Goal: Task Accomplishment & Management: Use online tool/utility

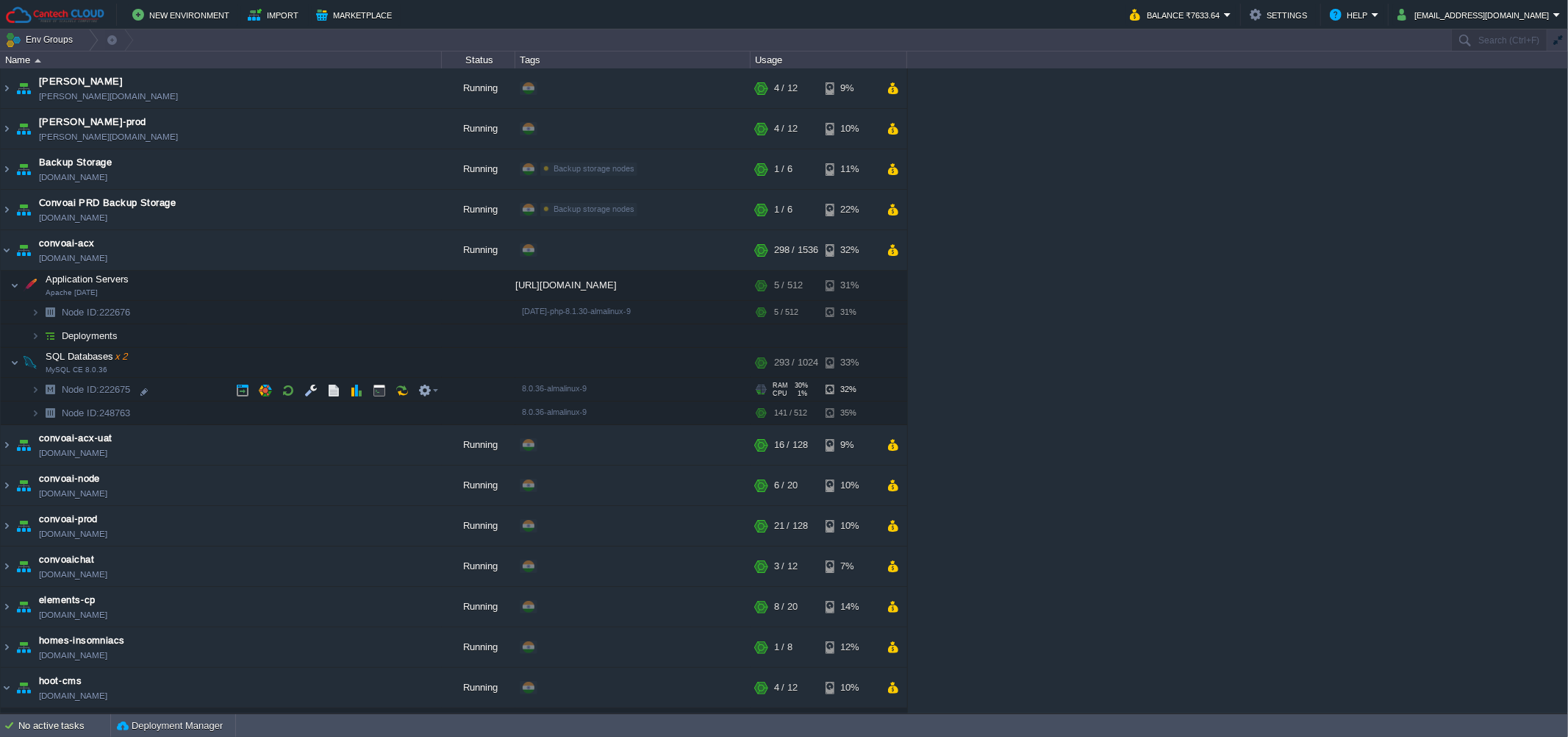
click at [174, 388] on td "Node ID: 222675" at bounding box center [221, 390] width 441 height 23
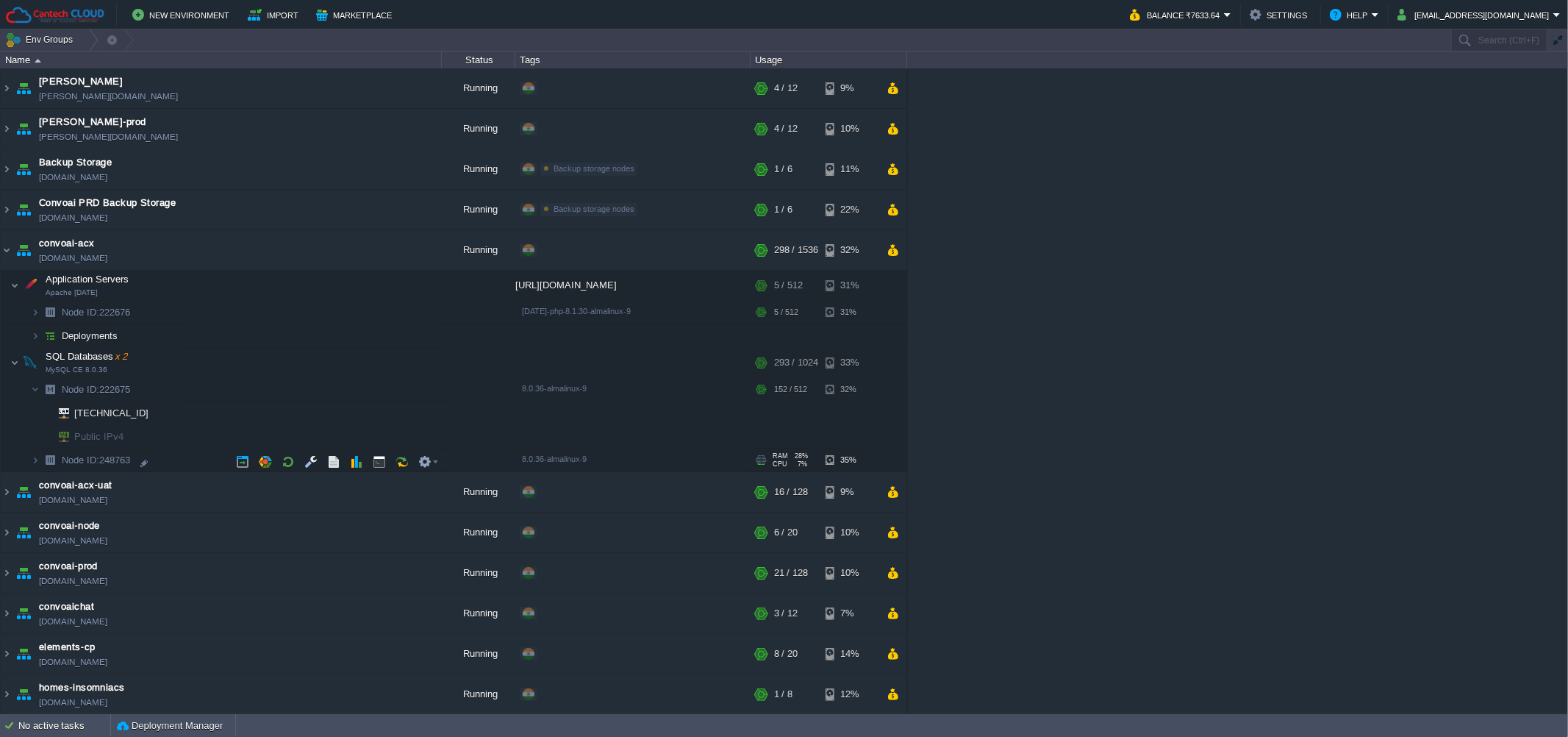
click at [171, 460] on td "Node ID: 248763" at bounding box center [221, 460] width 441 height 23
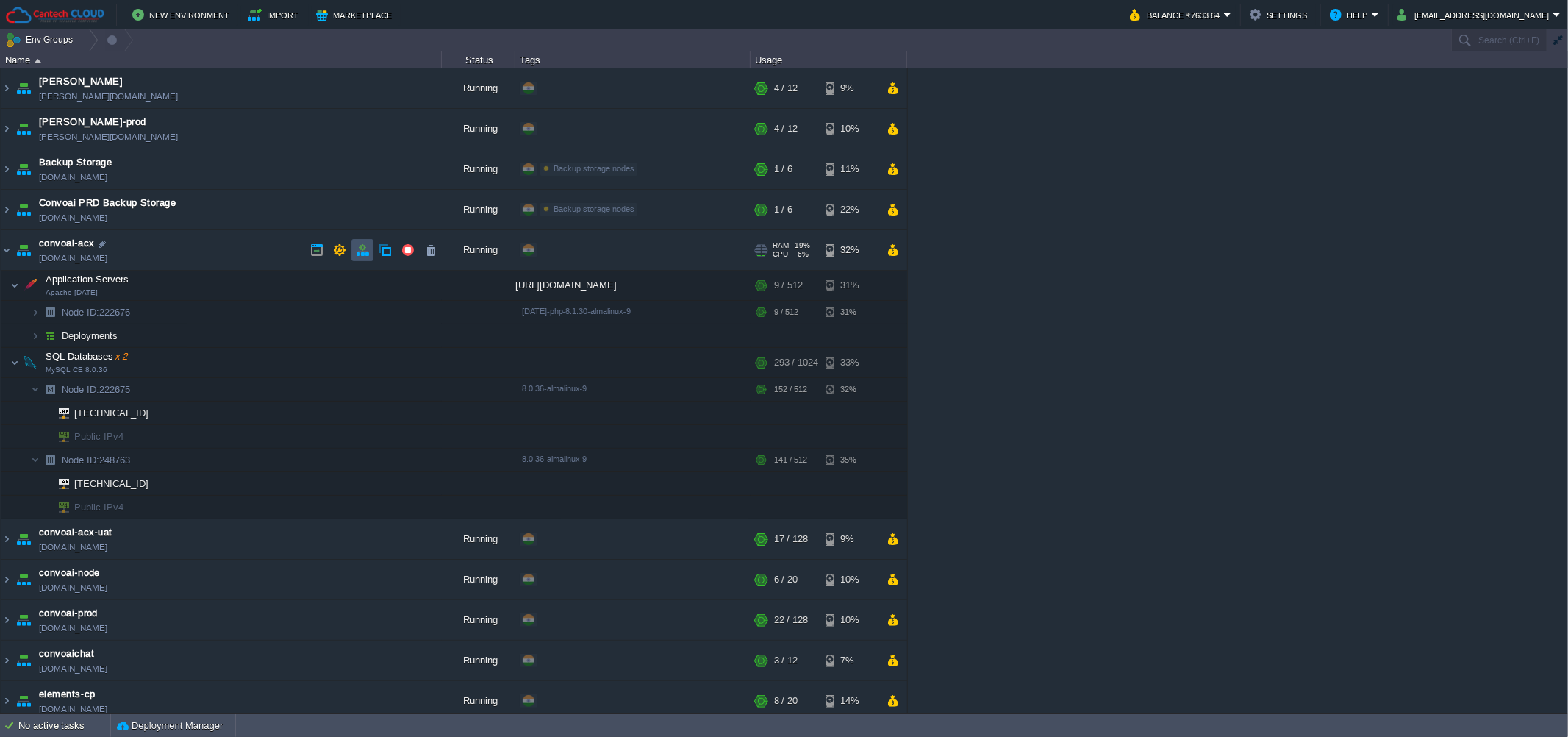
click at [366, 249] on button "button" at bounding box center [362, 250] width 13 height 13
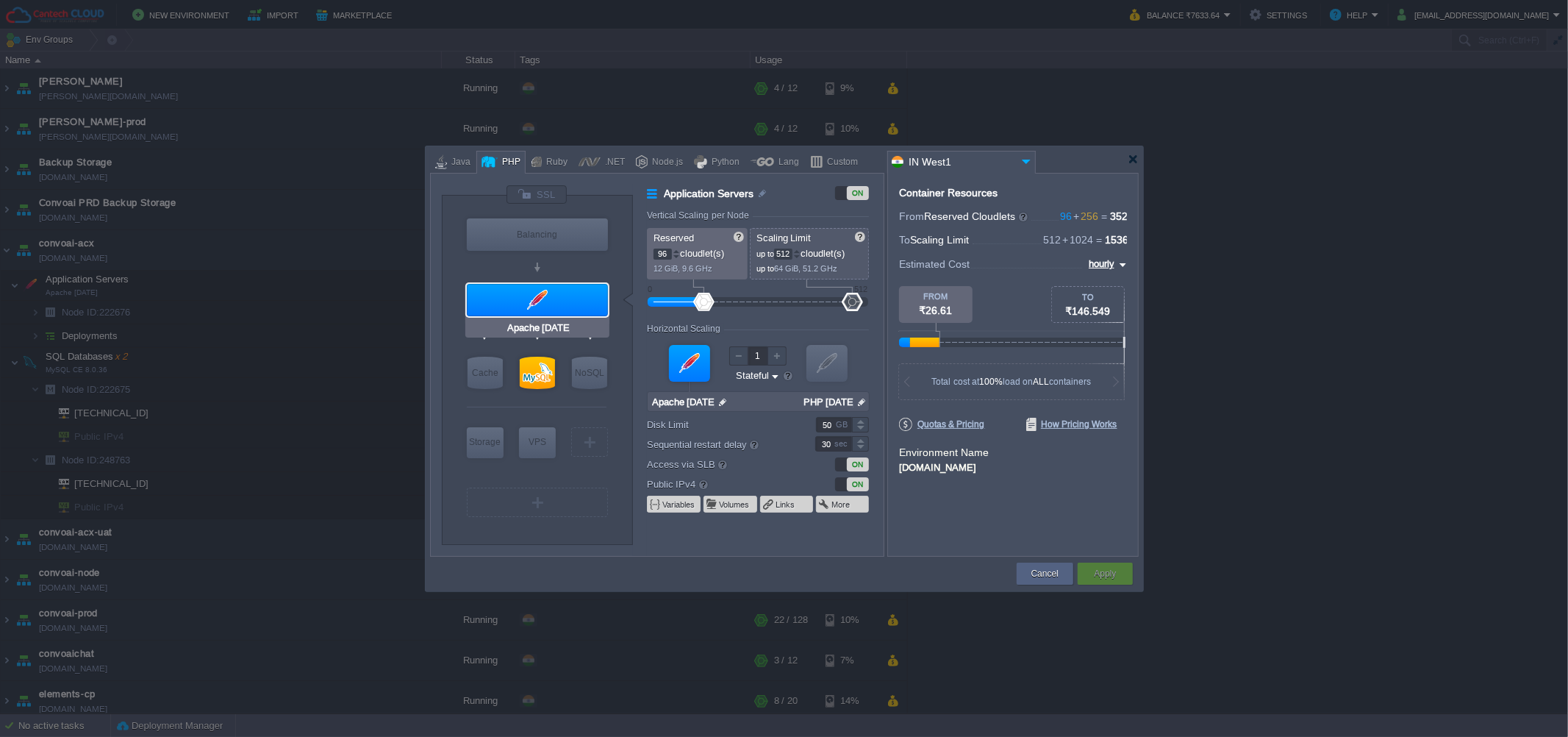
type input "MySQL CE 8.0.36"
click at [533, 371] on div at bounding box center [538, 373] width 36 height 32
type input "SQL Databases"
type input "128"
type input "2"
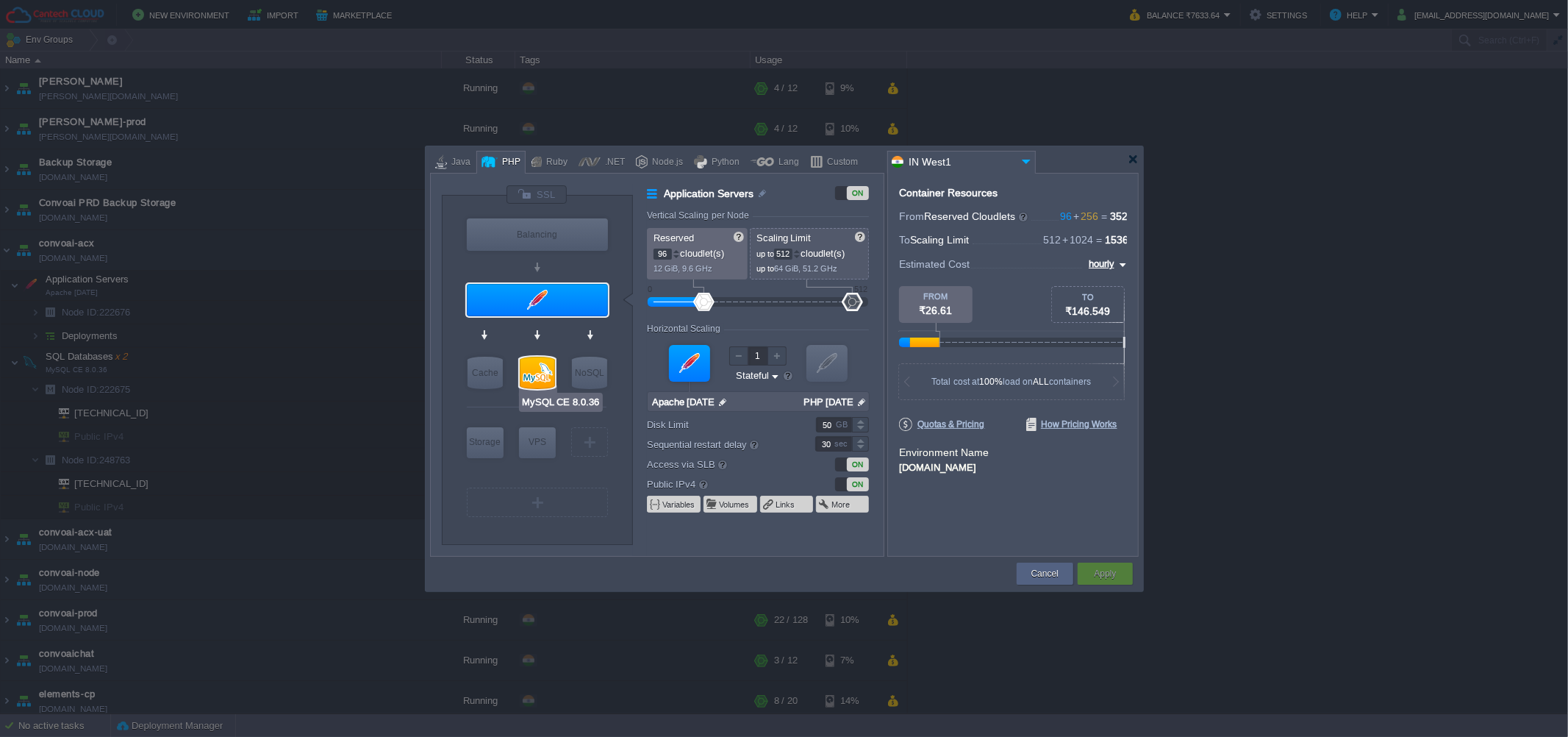
type input "MySQL CE 8.0.36"
type input "null"
type input "8.0.36-almalinux-9"
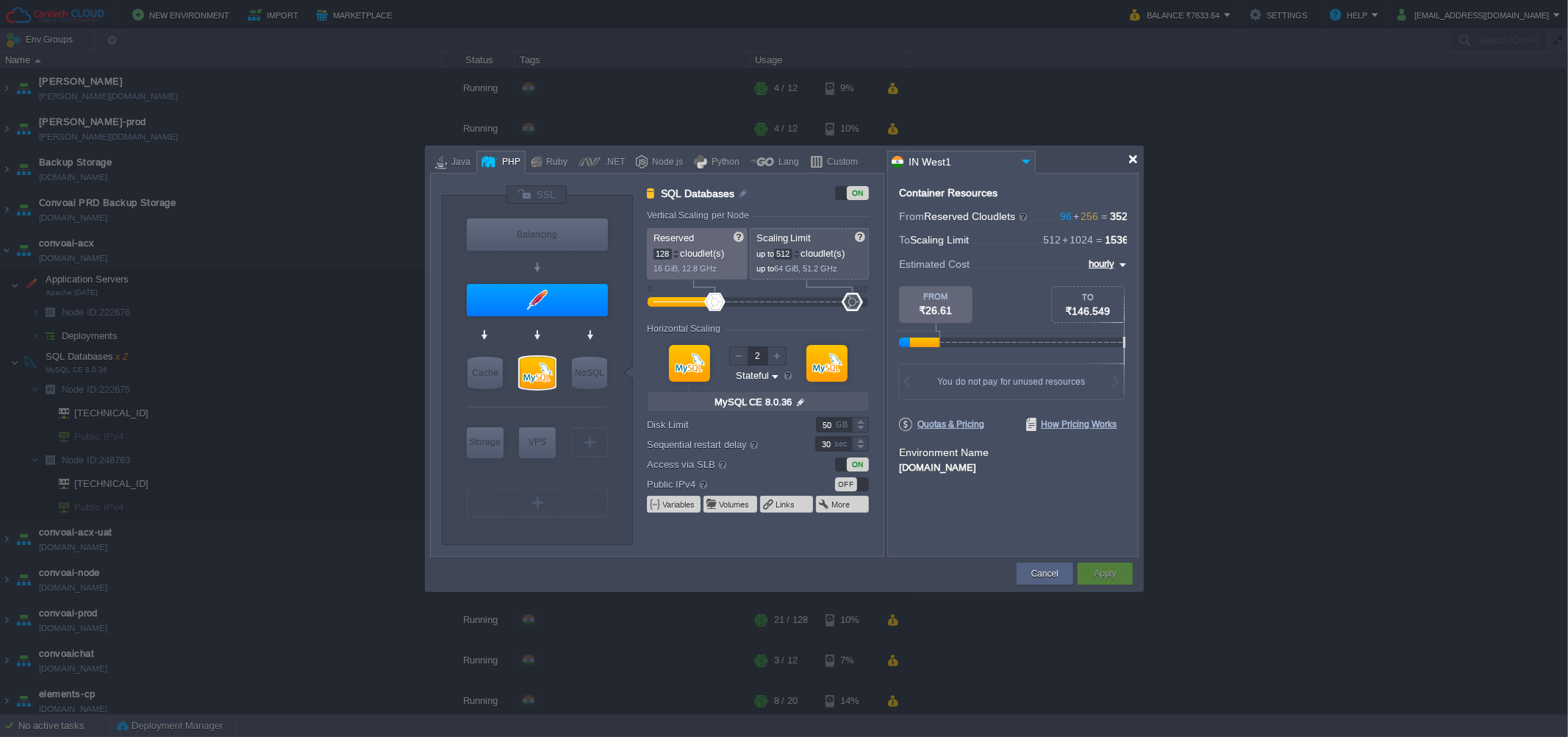
click at [1133, 159] on div at bounding box center [1133, 159] width 11 height 11
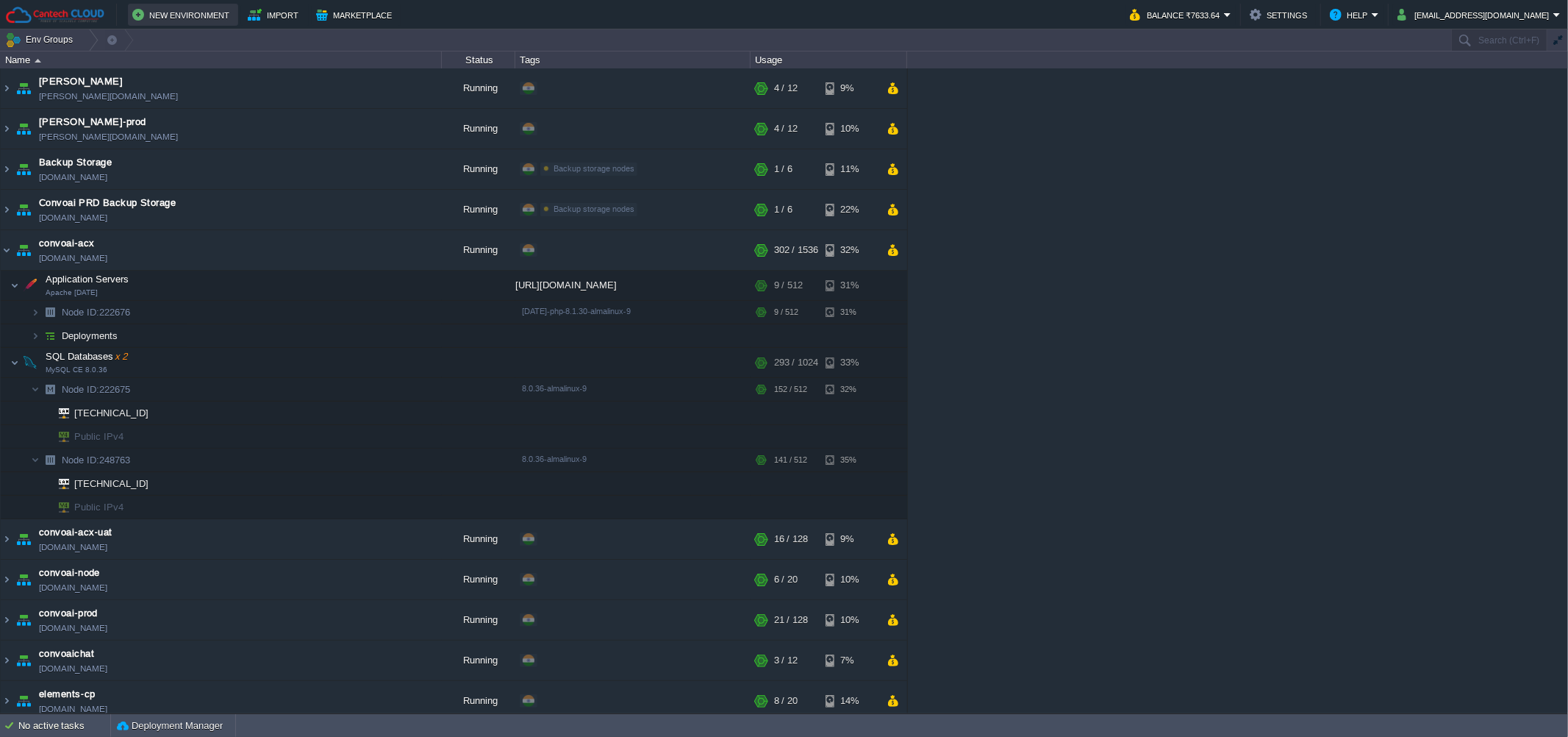
click at [204, 9] on button "New Environment" at bounding box center [182, 14] width 102 height 17
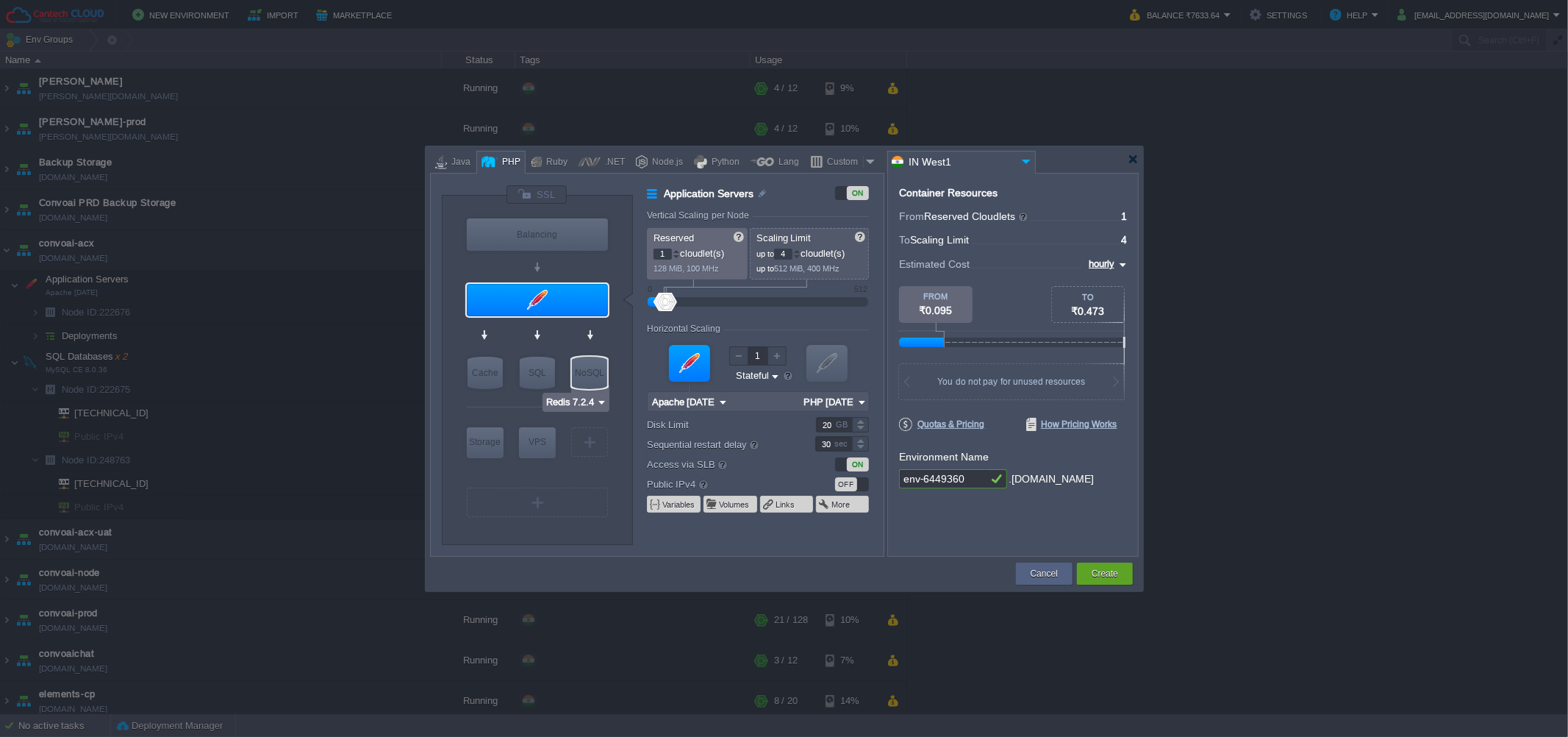
type input "MariaDB 12.0.2"
click at [537, 380] on div "SQL" at bounding box center [538, 373] width 36 height 32
type input "SQL Databases"
type input "4"
type input "6"
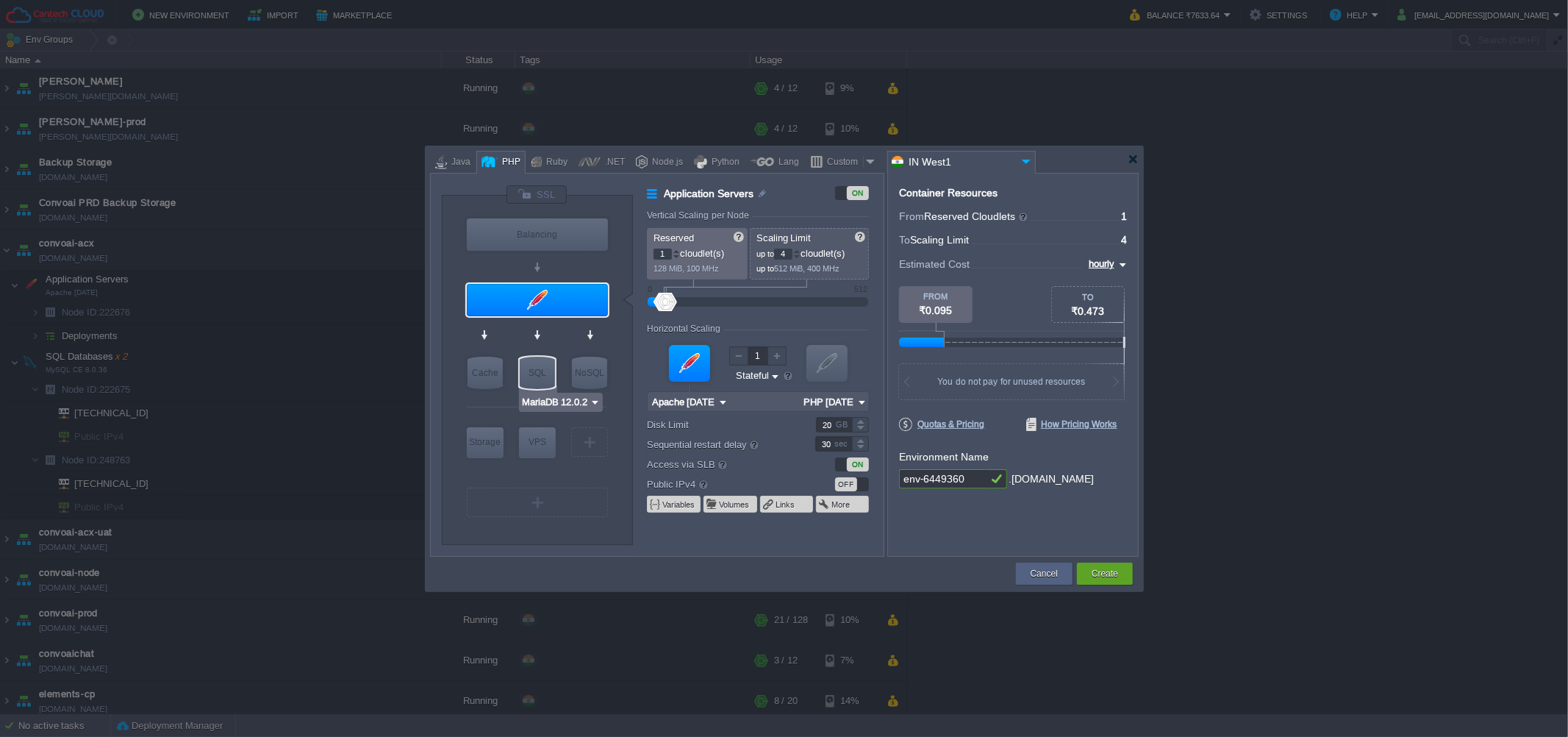
type input "MariaDB 12.0.2"
type input "12.0.2-almalinux-9"
type input "Stateless"
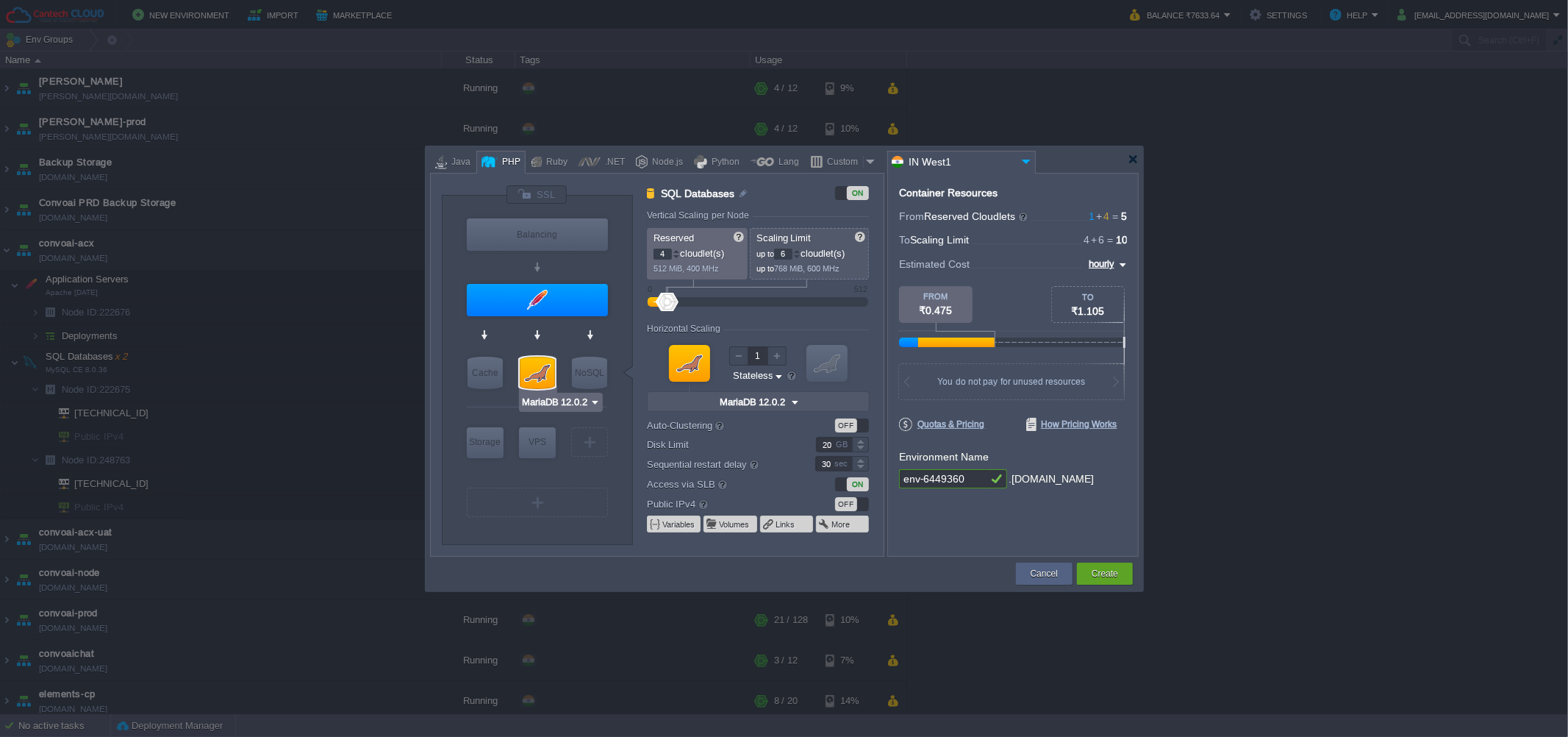
click at [537, 380] on div at bounding box center [538, 373] width 36 height 32
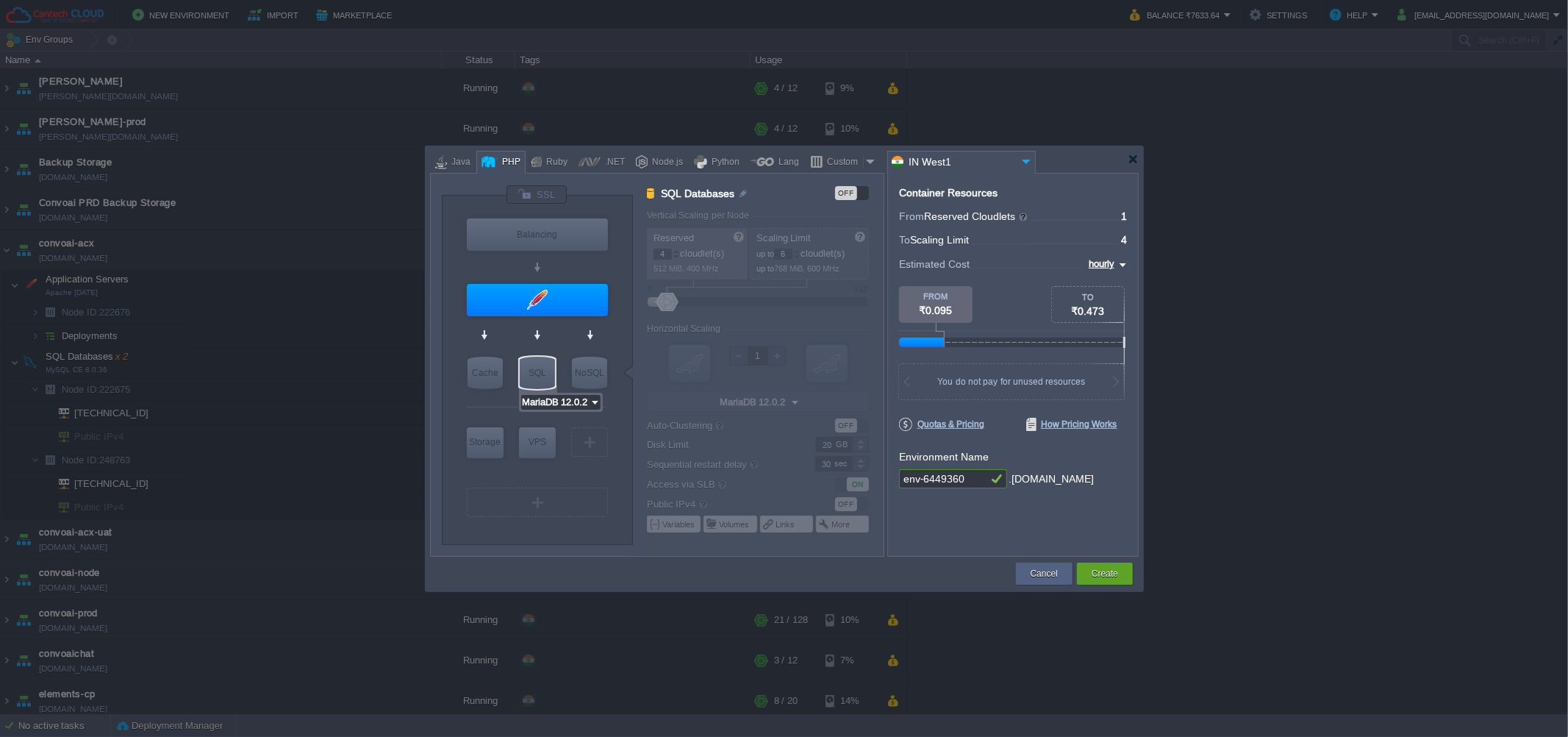
click at [554, 402] on input "MariaDB 12.0.2" at bounding box center [555, 402] width 69 height 15
click at [609, 433] on div "9.4.0" at bounding box center [628, 440] width 51 height 17
type input "MySQL CE 9.4.0"
type input "9.4.0-almalinux-9"
type input "MySQL CE 9.4.0"
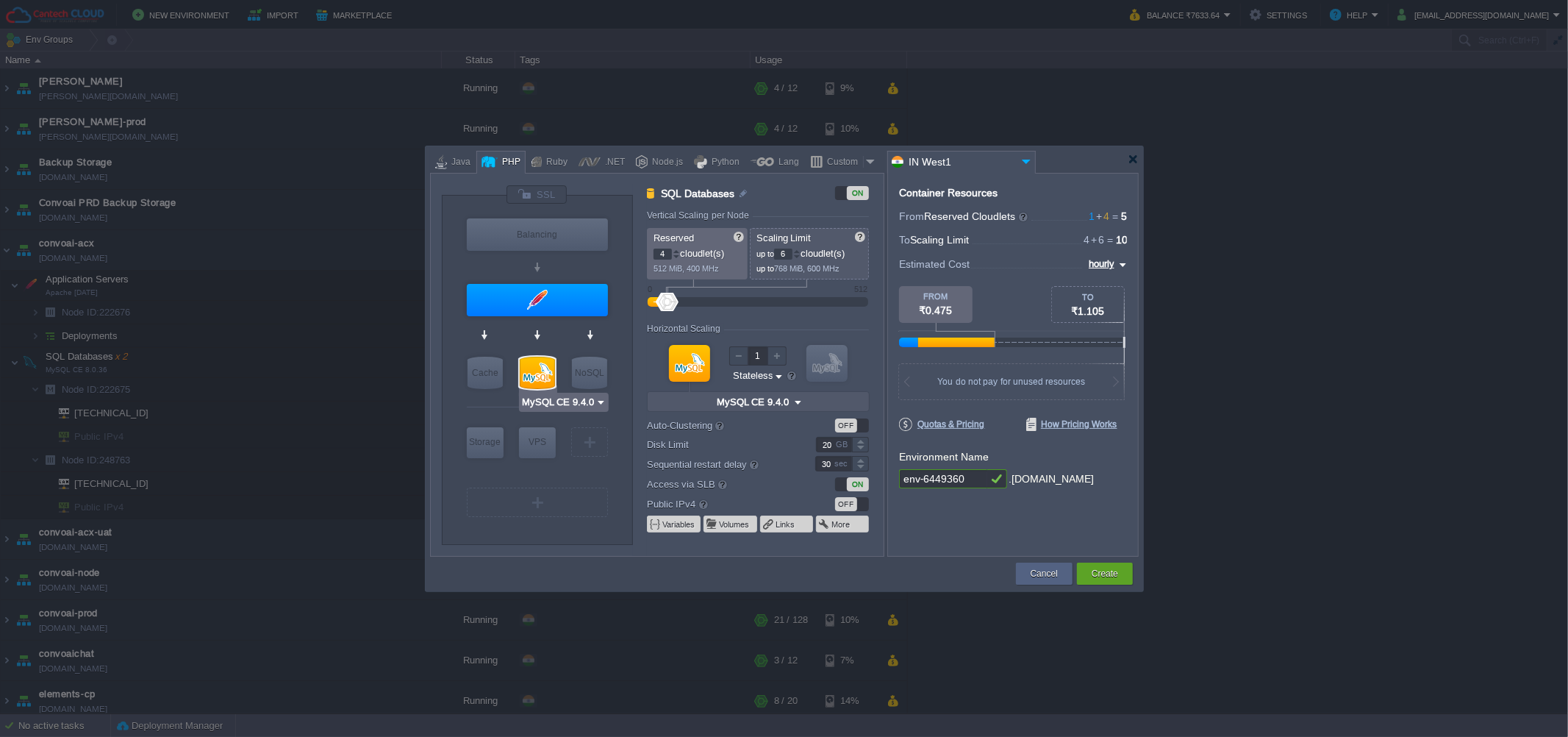
click at [542, 375] on div at bounding box center [538, 373] width 36 height 32
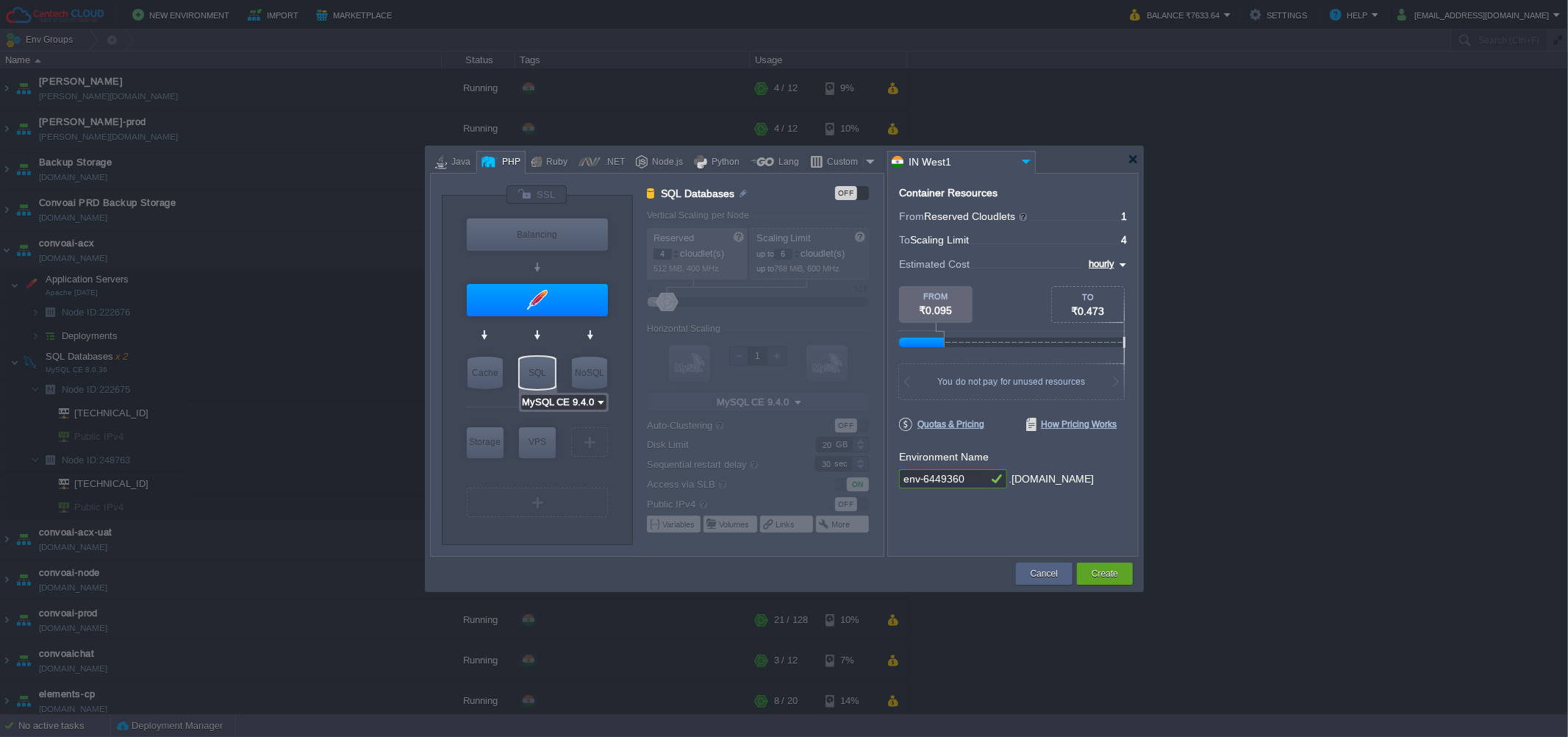
click at [556, 397] on input "MySQL CE 9.4.0" at bounding box center [558, 402] width 74 height 15
click at [616, 443] on div "12.0.2" at bounding box center [632, 440] width 51 height 17
type input "MariaDB 12.0.2"
type input "12.0.2-almalinux-9"
type input "MariaDB 12.0.2"
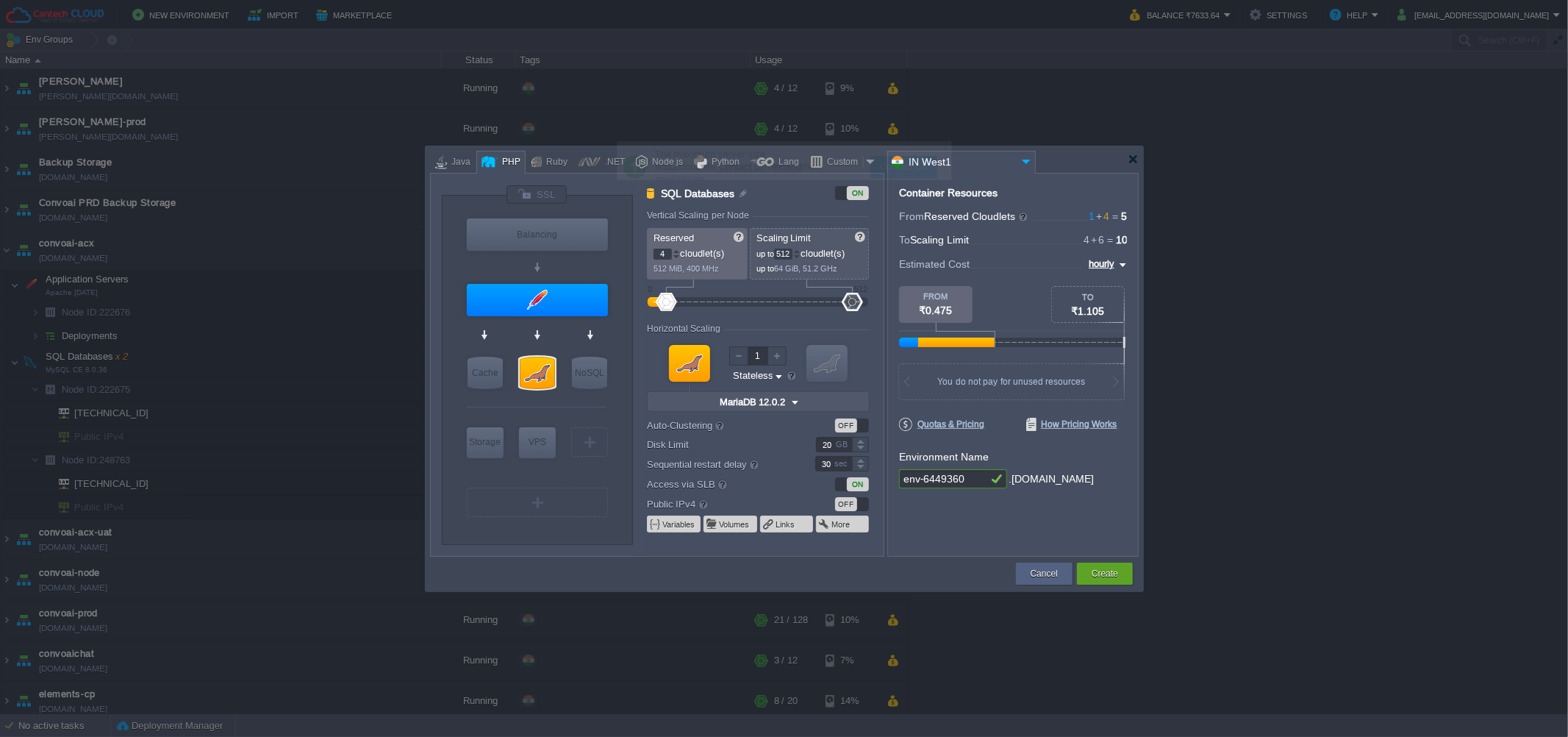
drag, startPoint x: 668, startPoint y: 299, endPoint x: 883, endPoint y: 297, distance: 215.0
click at [883, 297] on form "Vertical Scaling per Node Reserved 4 cloudlet(s) 512 MiB, 400 MHz Scaling Limit…" at bounding box center [765, 383] width 236 height 346
type input "6"
type input "0"
drag, startPoint x: 849, startPoint y: 302, endPoint x: 661, endPoint y: 297, distance: 188.1
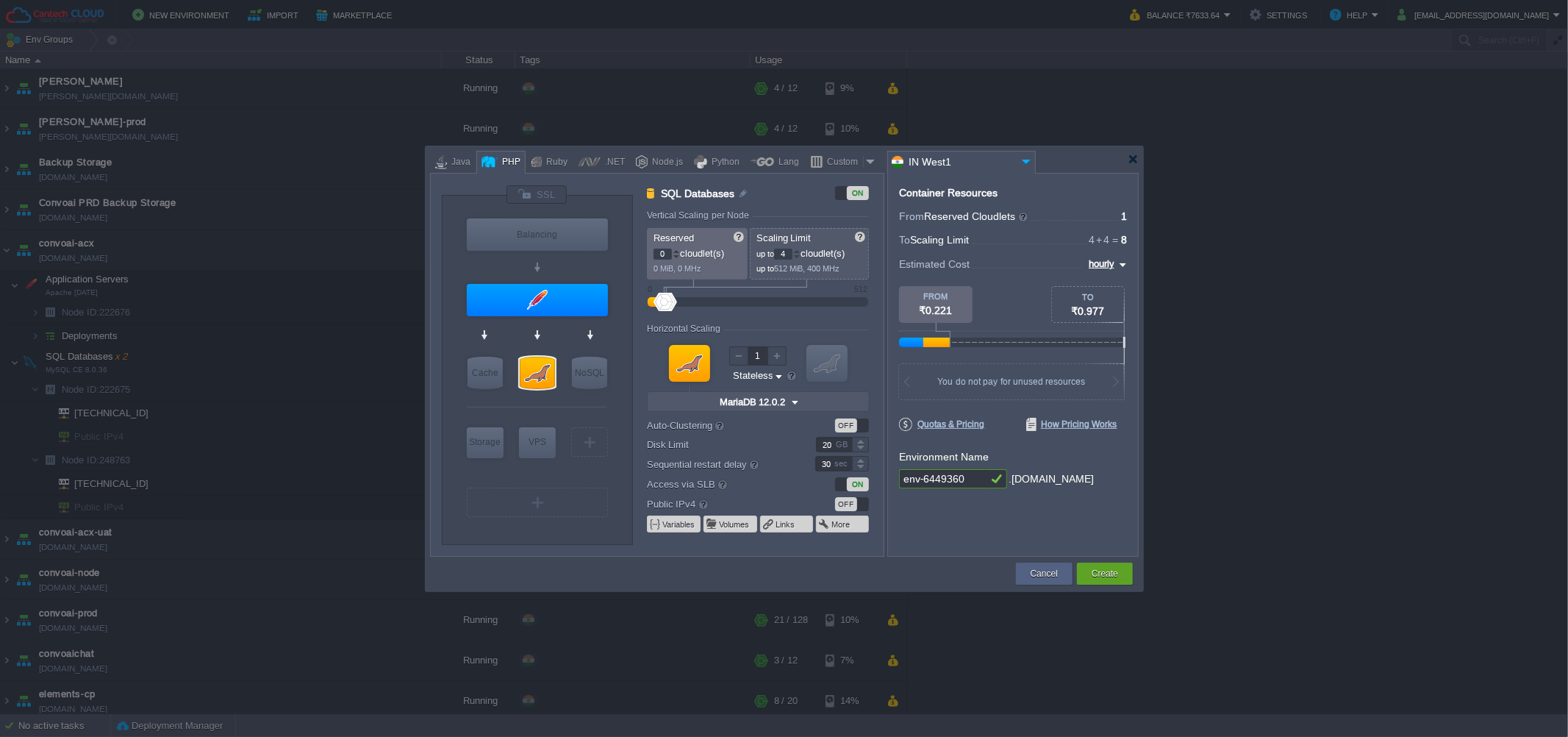
click at [664, 297] on div at bounding box center [758, 302] width 188 height 17
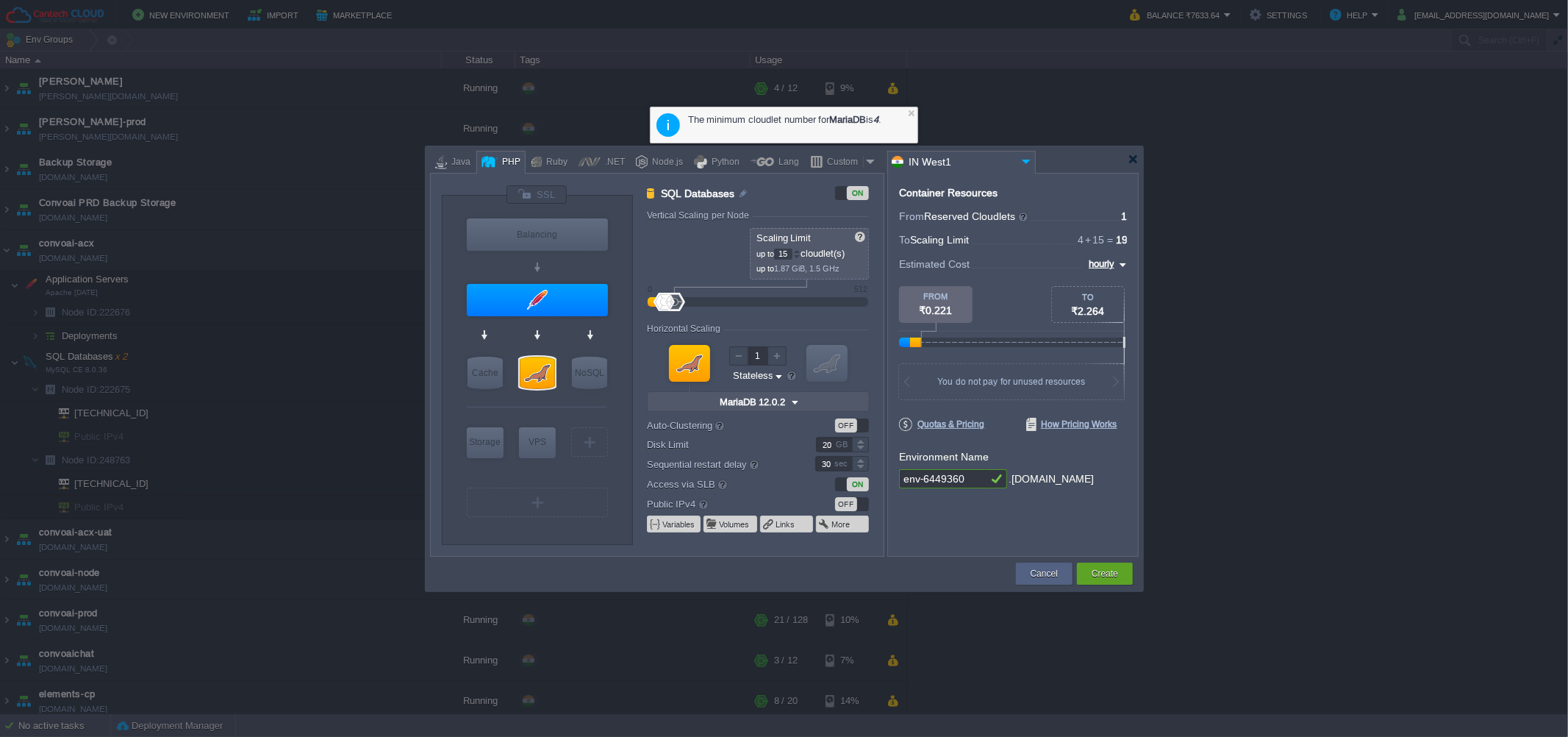
drag, startPoint x: 662, startPoint y: 298, endPoint x: 675, endPoint y: 302, distance: 13.6
click at [675, 302] on div at bounding box center [675, 302] width 21 height 18
type input "44"
drag, startPoint x: 675, startPoint y: 302, endPoint x: 685, endPoint y: 302, distance: 10.0
click at [685, 302] on div at bounding box center [675, 302] width 21 height 18
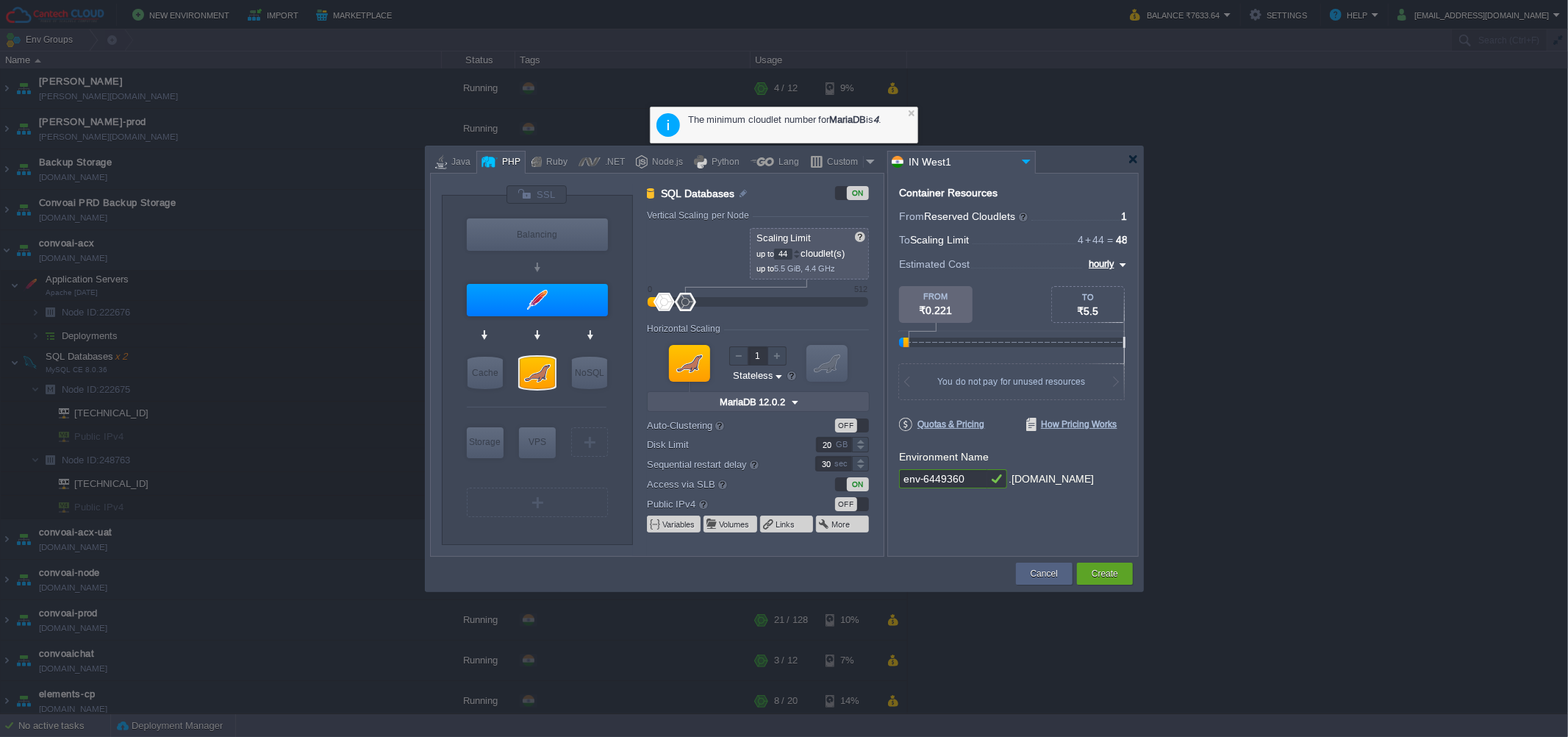
click at [912, 536] on div "Container Resources From Reserved Cloudlets ... = 1 not added To Scaling Limit …" at bounding box center [1013, 364] width 252 height 384
click at [927, 520] on div "Container Resources From Reserved Cloudlets ... = 1 not added To Scaling Limit …" at bounding box center [1013, 364] width 252 height 384
type input "15"
drag, startPoint x: 660, startPoint y: 299, endPoint x: 675, endPoint y: 303, distance: 15.5
click at [675, 303] on div at bounding box center [675, 302] width 21 height 18
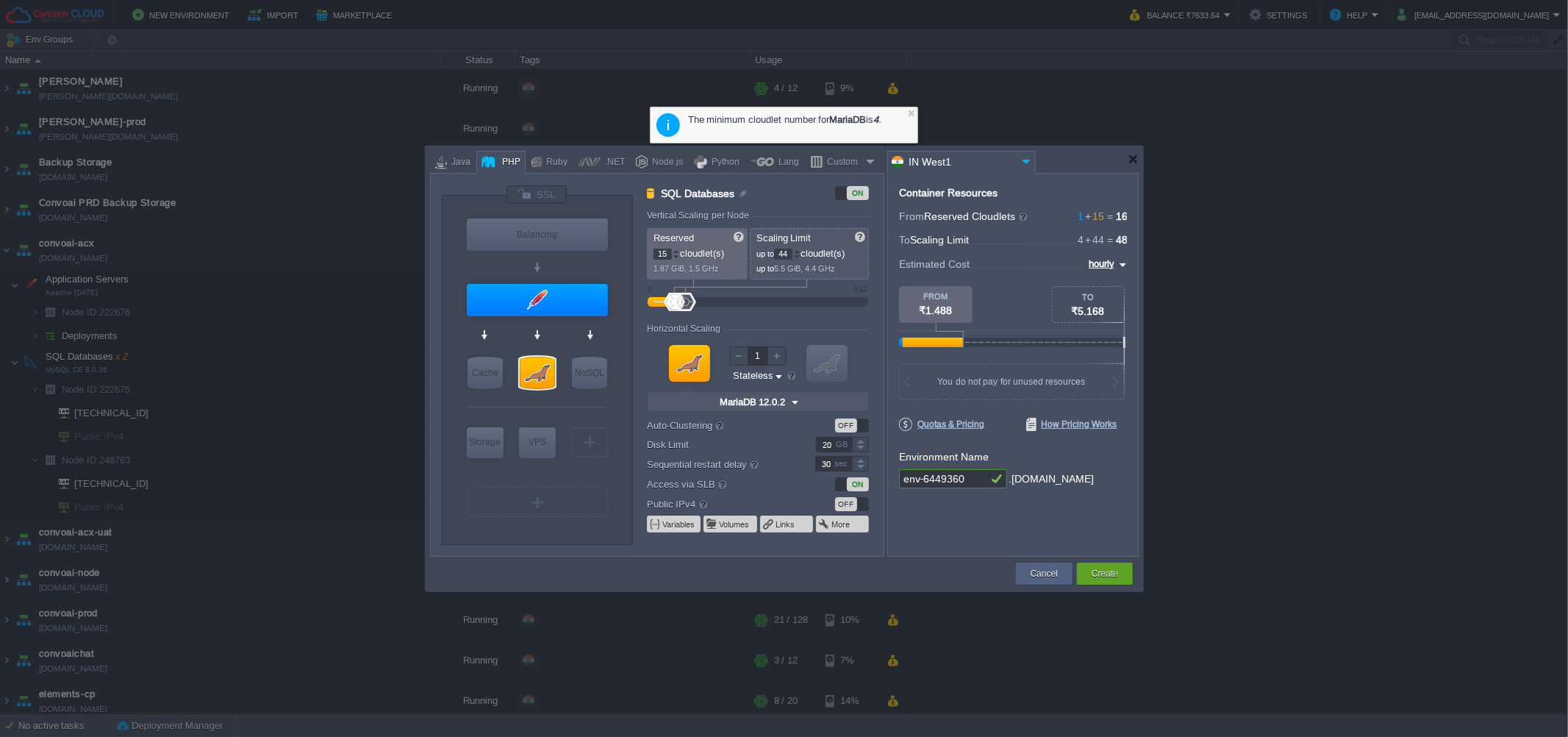
type input "Redis 7.2.4"
click at [653, 556] on form "Vertical Scaling per Node Reserved 15 cloudlet(s) 1.87 GiB, 1.5 GHz Scaling Lim…" at bounding box center [765, 383] width 236 height 346
click at [1135, 154] on div at bounding box center [1133, 159] width 11 height 11
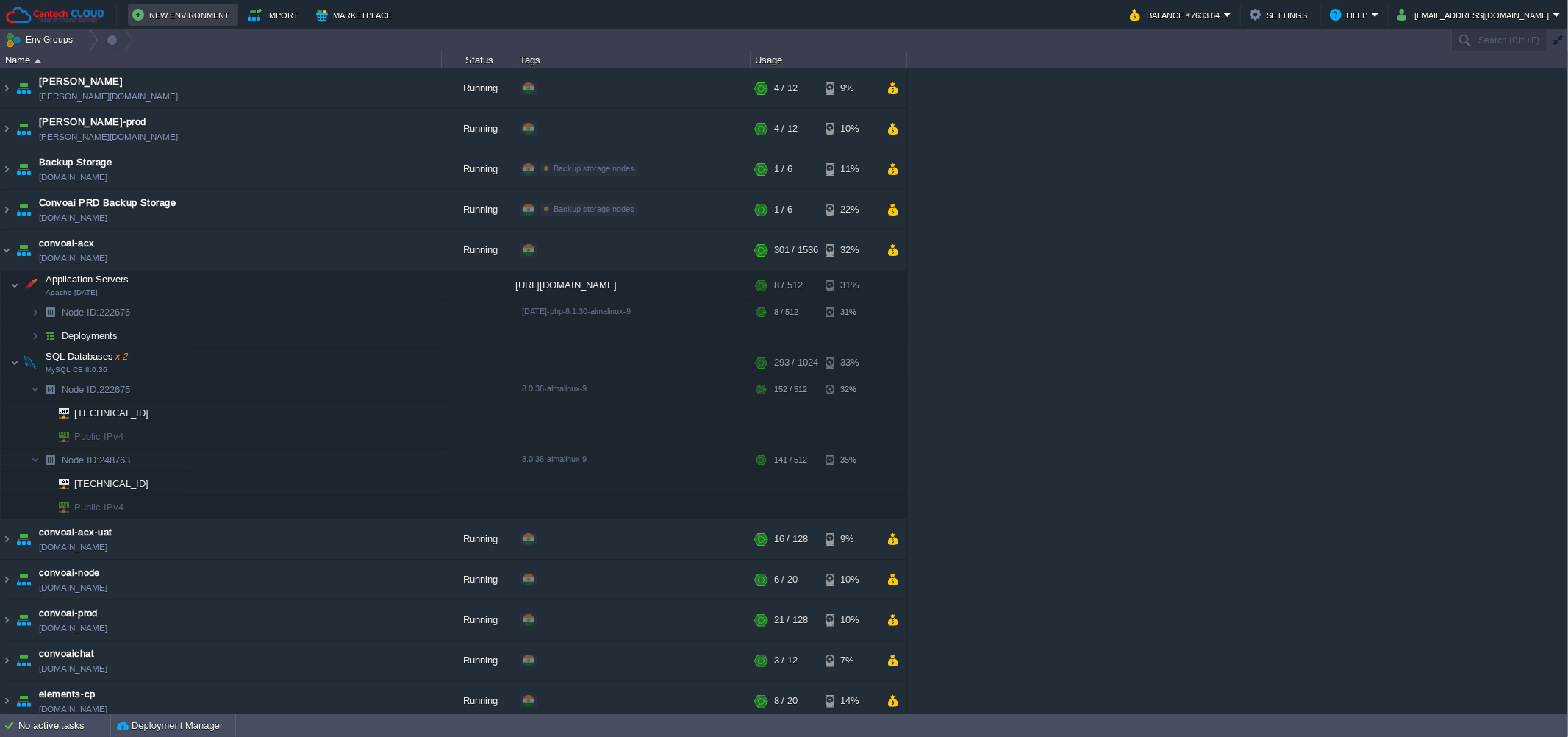
click at [206, 12] on button "New Environment" at bounding box center [182, 14] width 102 height 17
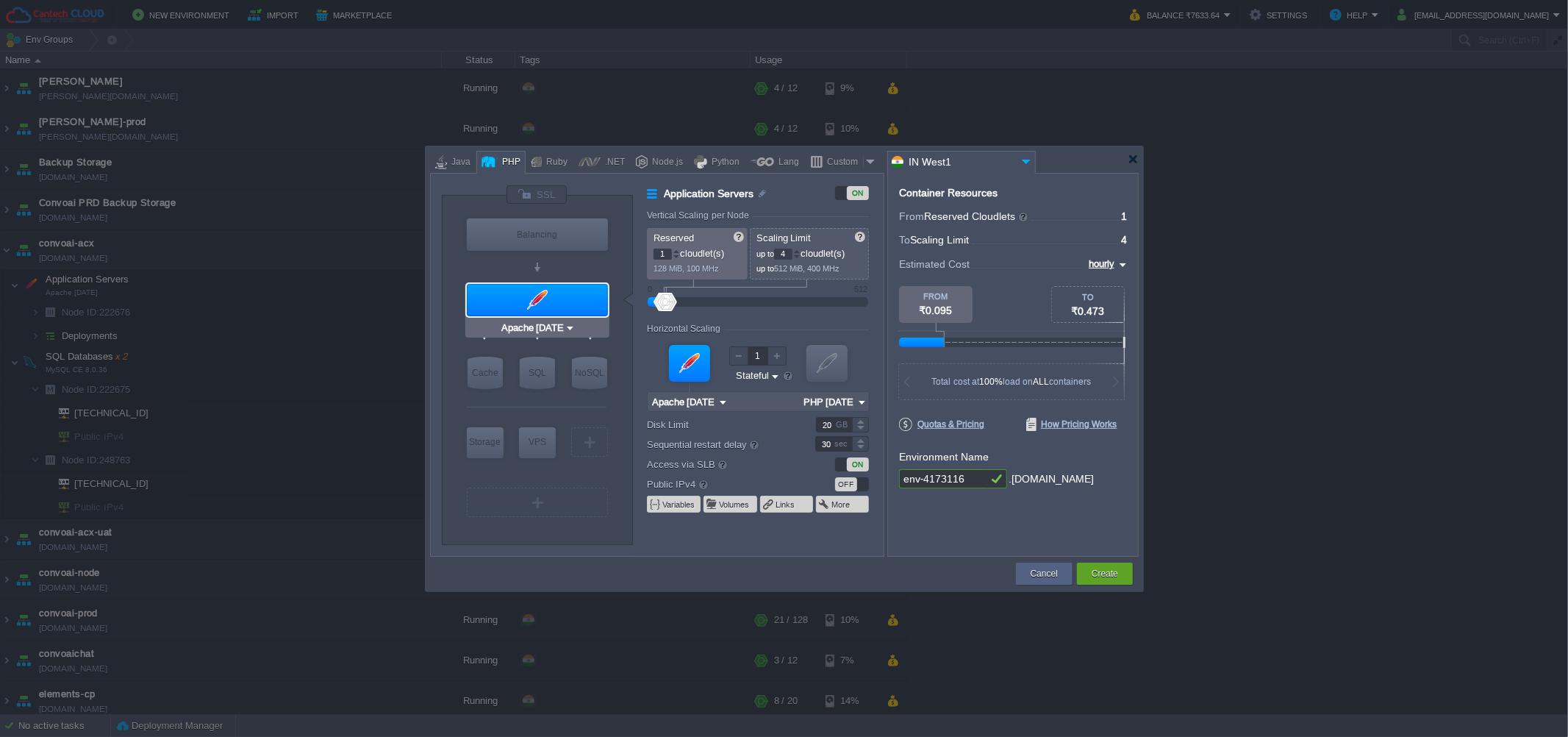
type input "MariaDB 12.0.2"
click at [536, 380] on div "SQL" at bounding box center [538, 373] width 36 height 32
type input "SQL Databases"
type input "4"
type input "6"
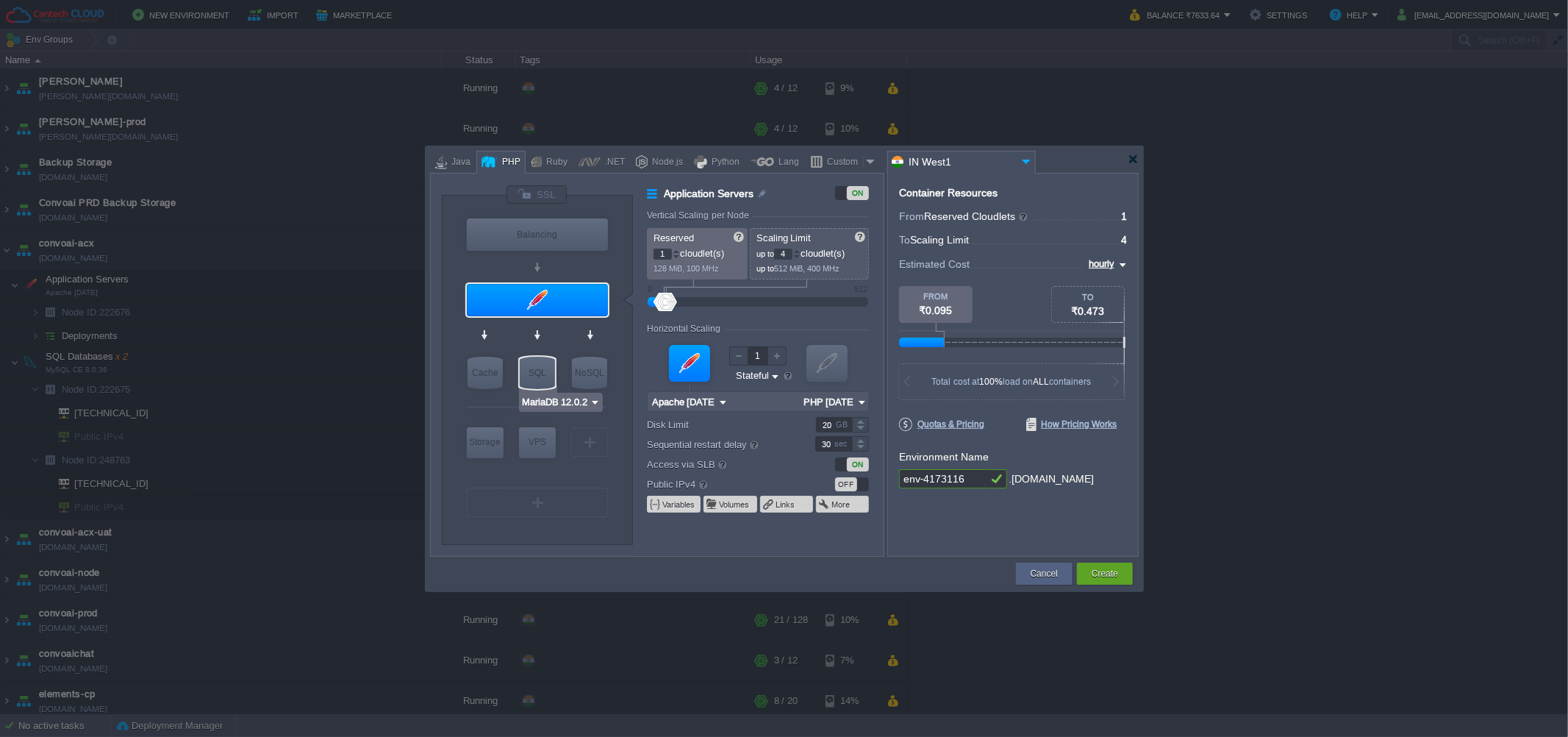
type input "MariaDB 12.0.2"
type input "12.0.2-almalinux-9"
type input "Stateless"
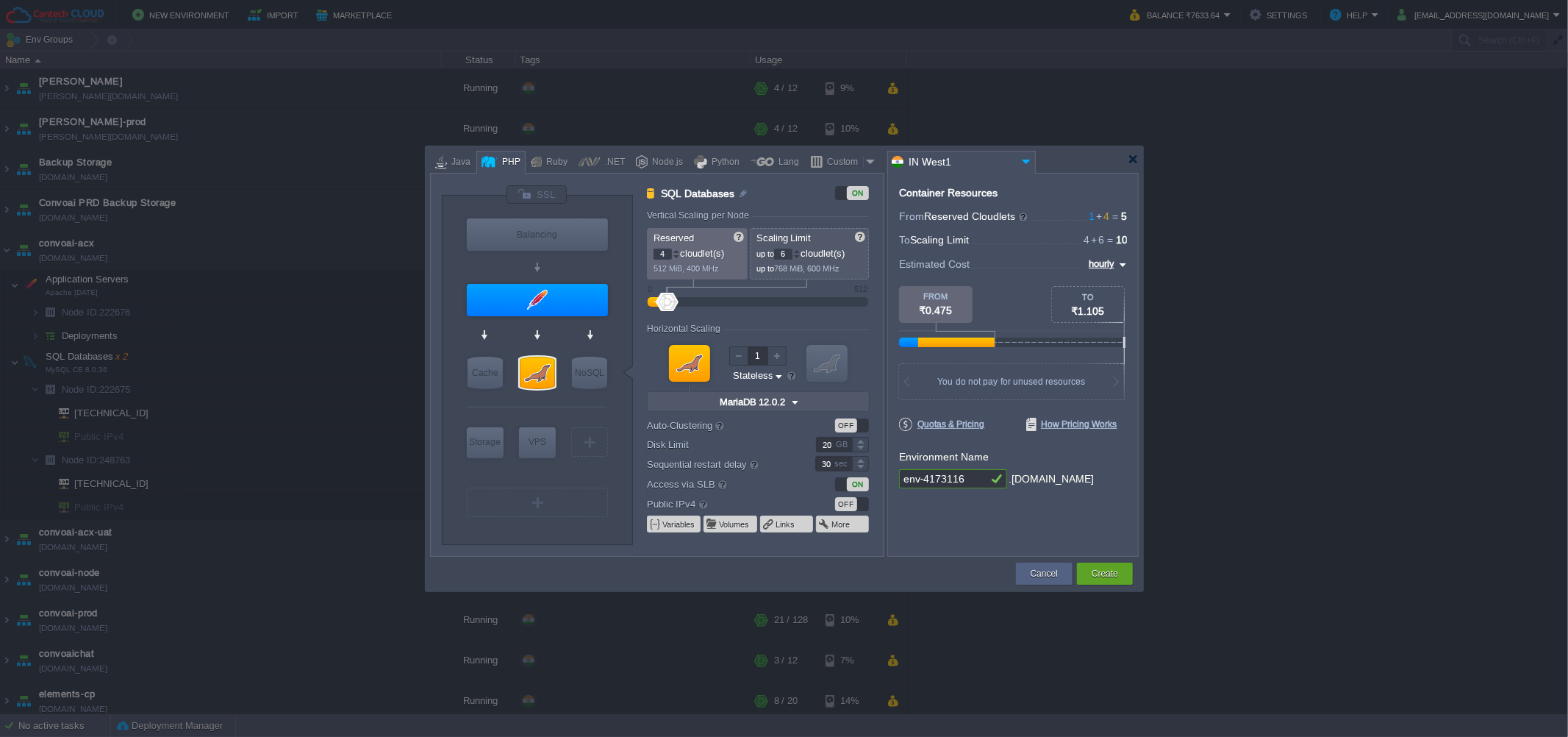
type input "2"
click at [831, 364] on div at bounding box center [827, 364] width 41 height 37
click at [859, 425] on div "OFF" at bounding box center [852, 426] width 34 height 14
type input "SQL Databases"
type input "8"
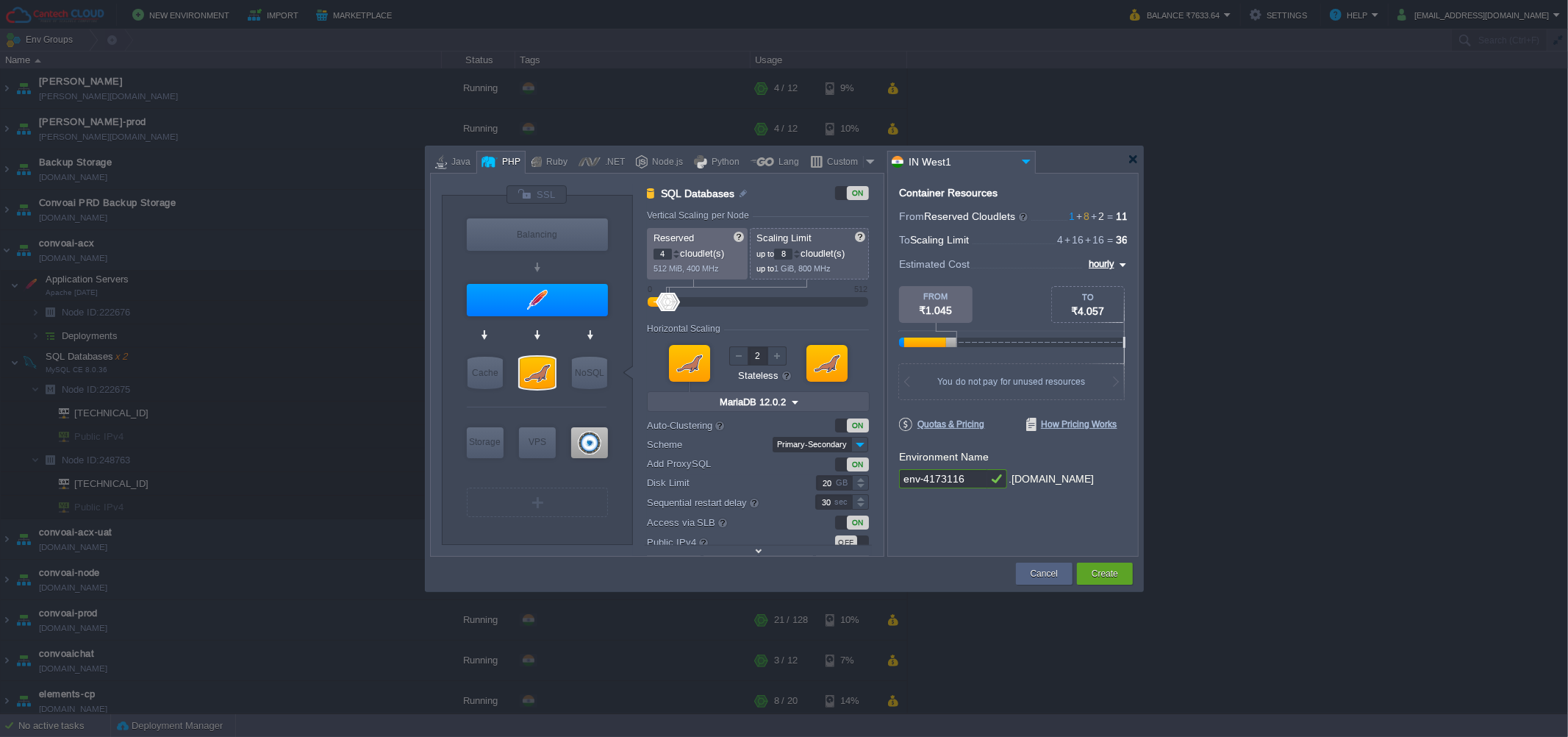
type input "ProxySQL 2.6.6"
click at [866, 448] on img at bounding box center [860, 445] width 17 height 16
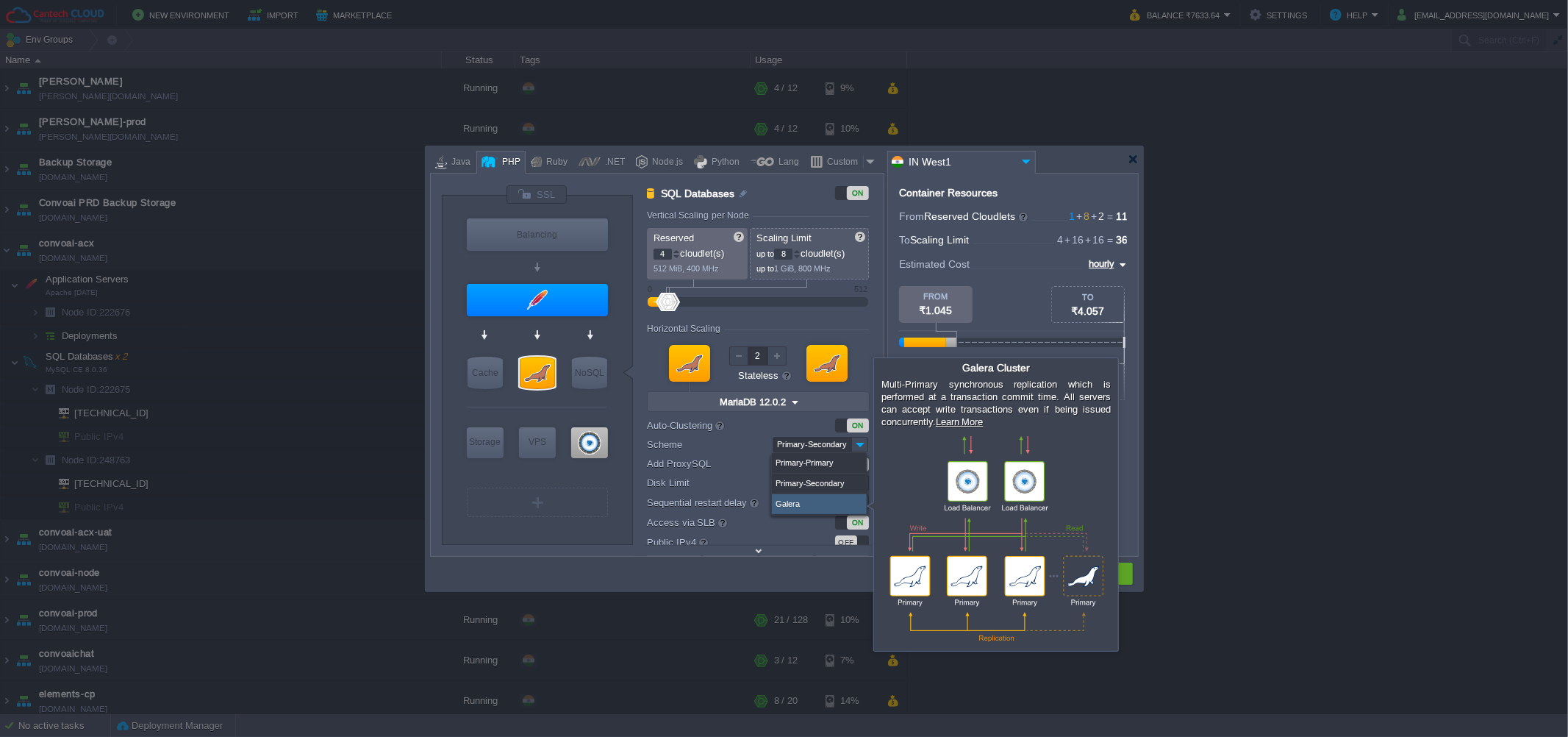
click at [803, 509] on div "Galera" at bounding box center [819, 504] width 95 height 20
type input "16"
type input "3"
type input "Galera"
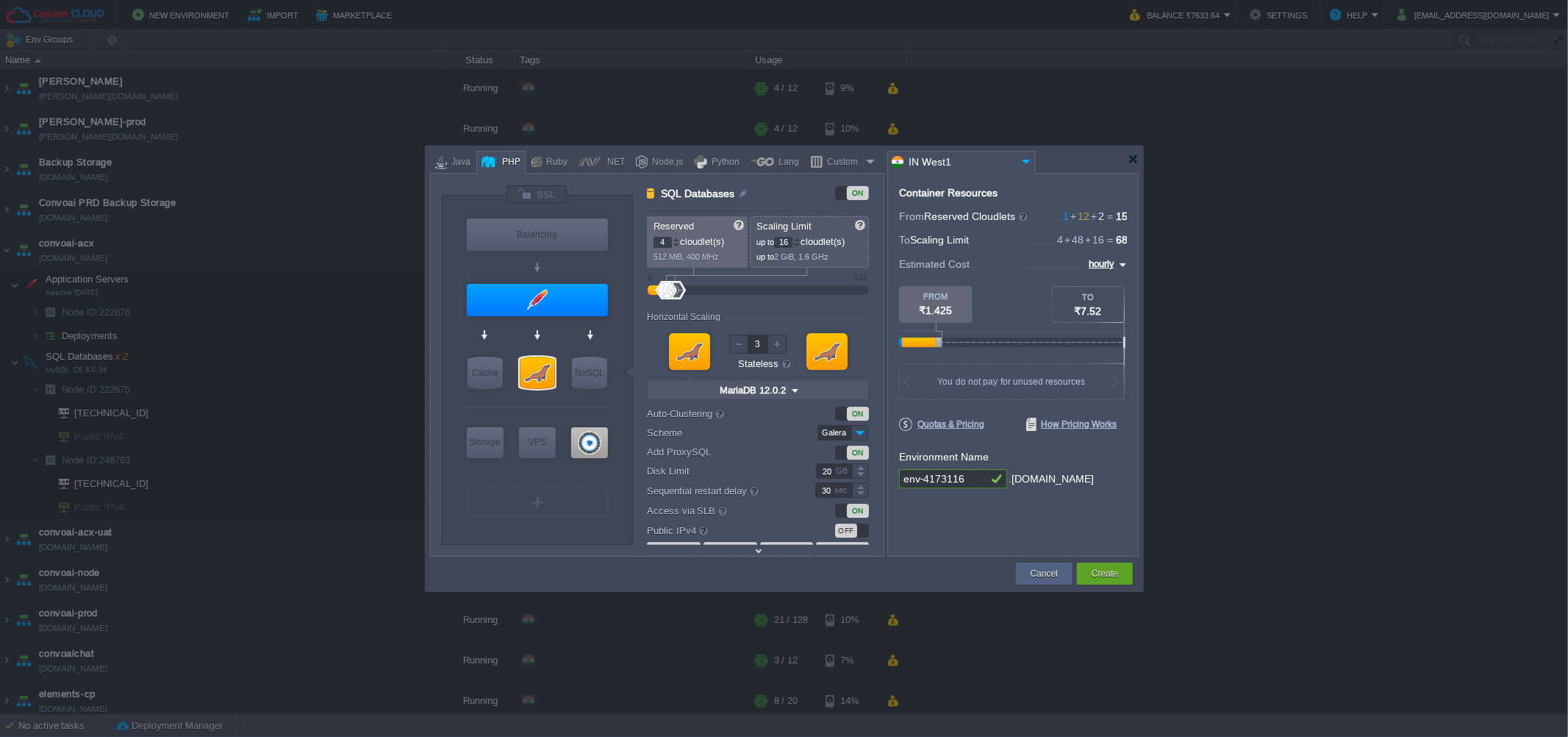
scroll to position [25, 0]
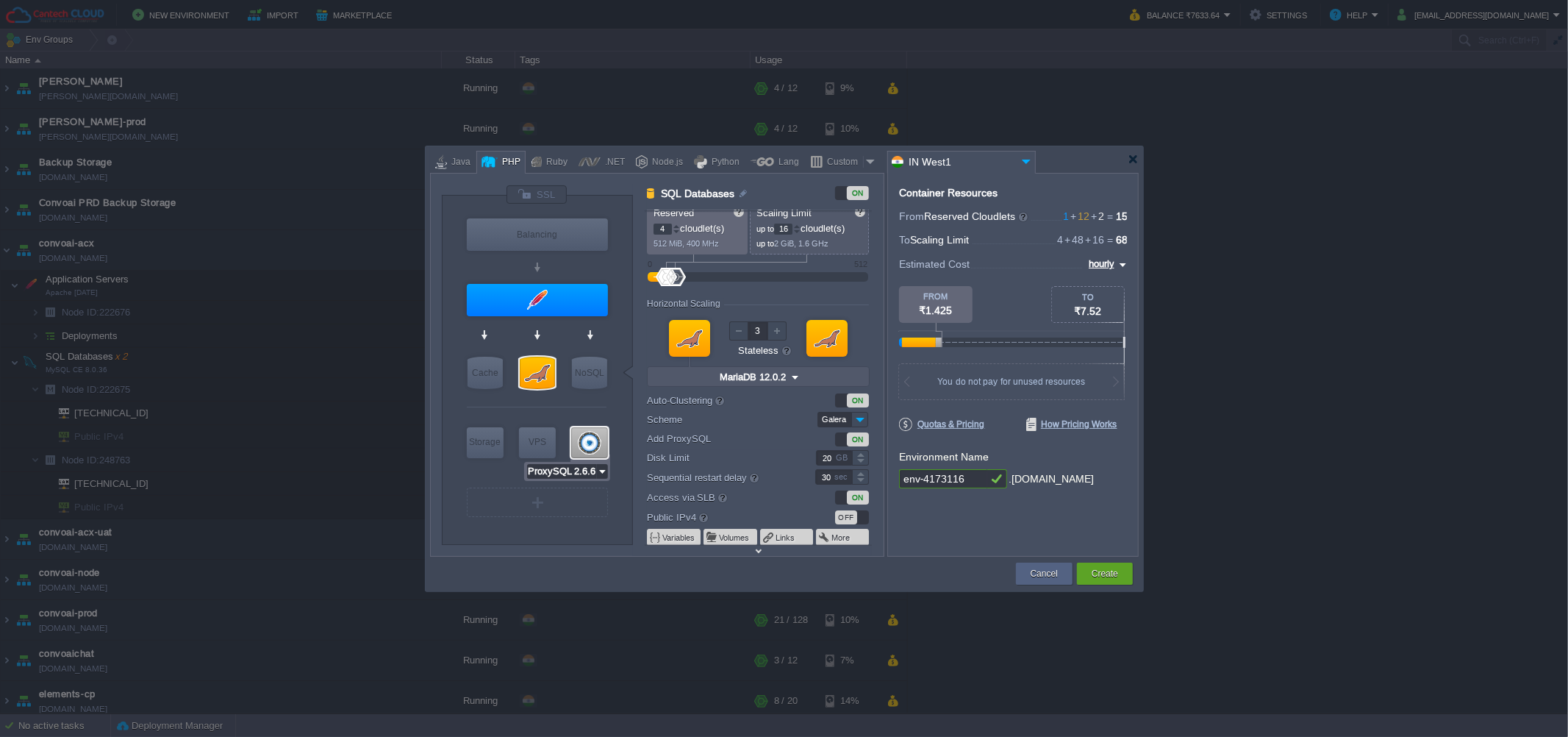
click at [594, 473] on input "ProxySQL 2.6.6" at bounding box center [561, 472] width 70 height 15
click at [591, 492] on div "ProxySQL" at bounding box center [567, 491] width 79 height 17
type input "MariaDB 12.0.2"
click at [836, 331] on div at bounding box center [827, 338] width 41 height 37
type input "4"
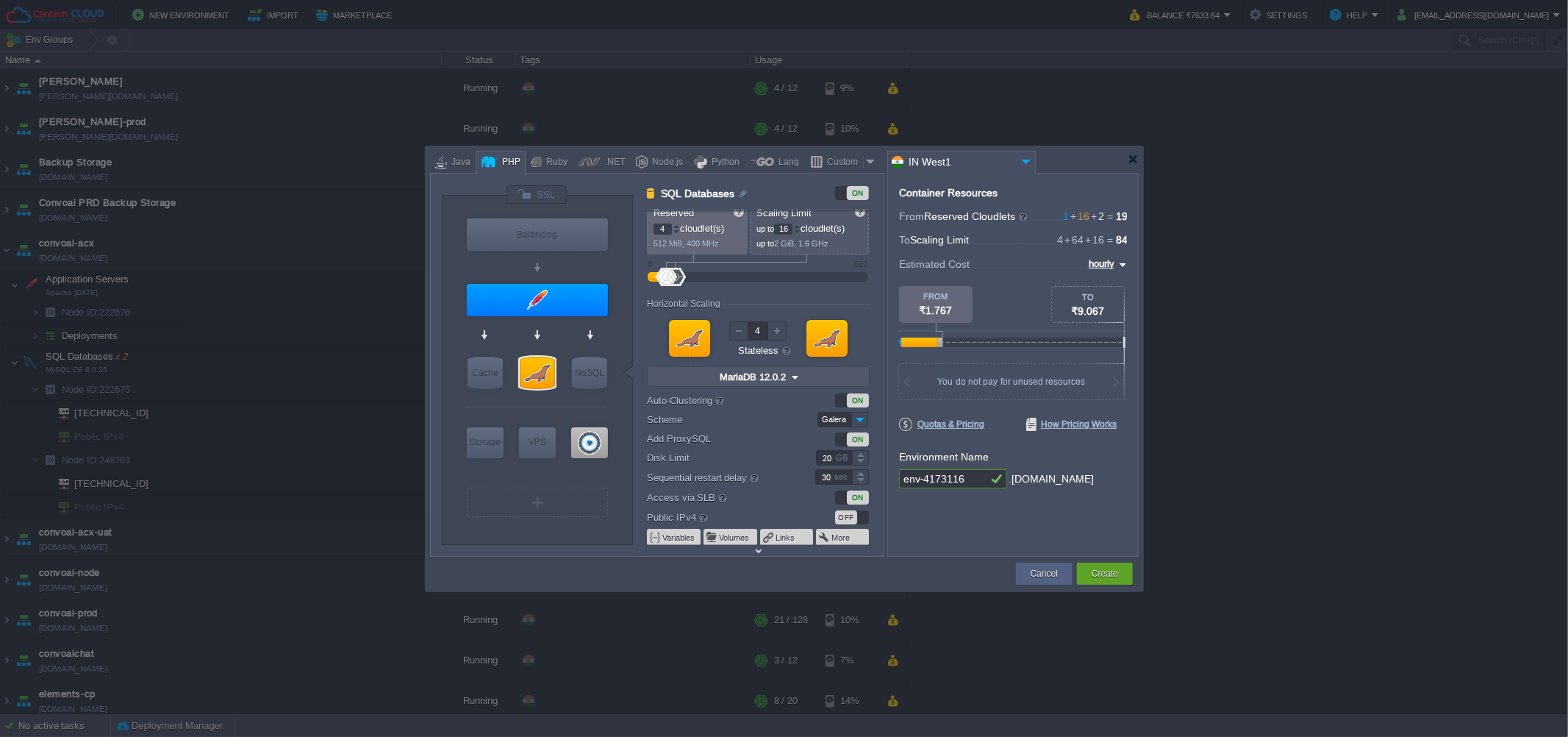
click at [674, 336] on div at bounding box center [689, 338] width 41 height 37
click at [1133, 164] on div at bounding box center [1133, 159] width 11 height 11
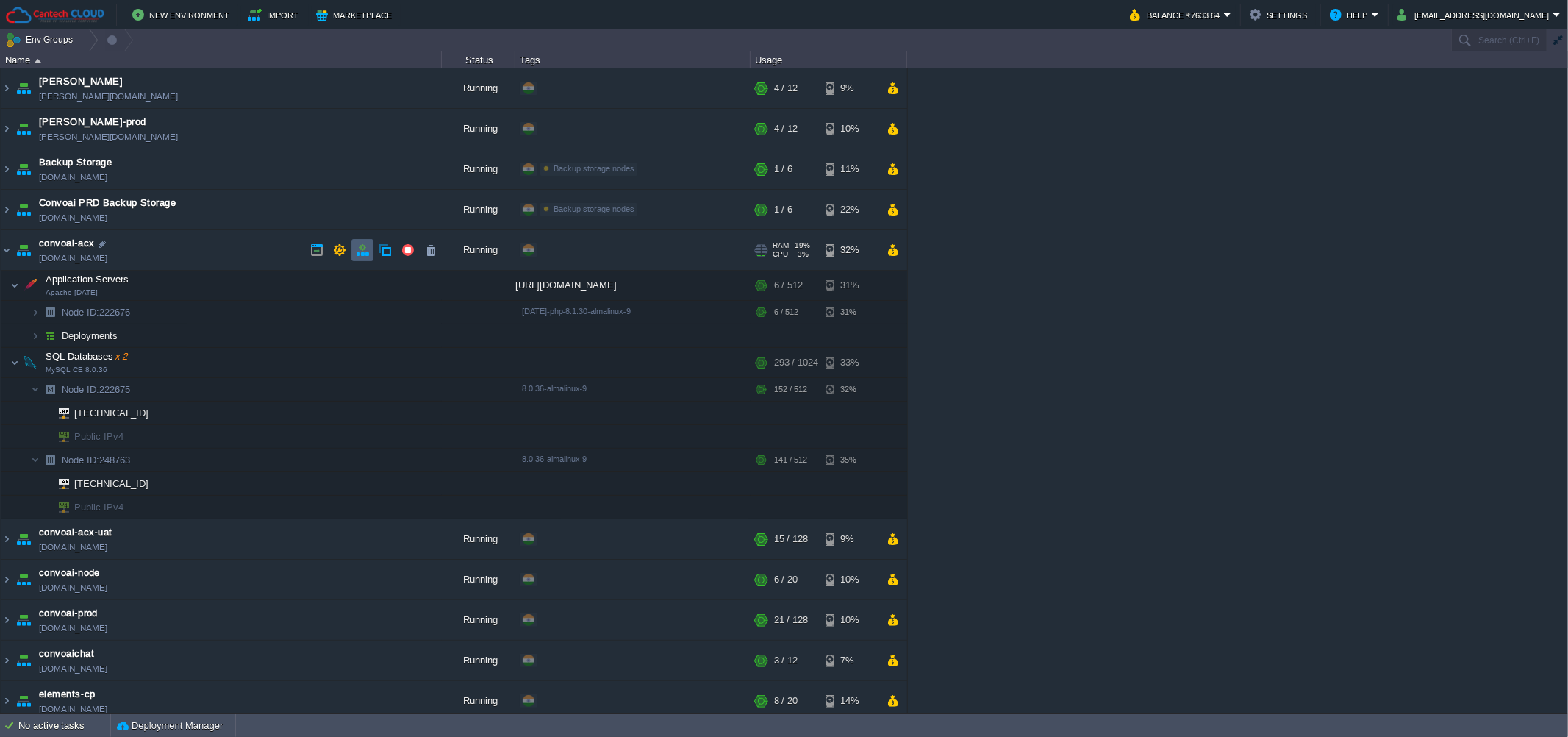
click at [369, 252] on td at bounding box center [362, 250] width 22 height 22
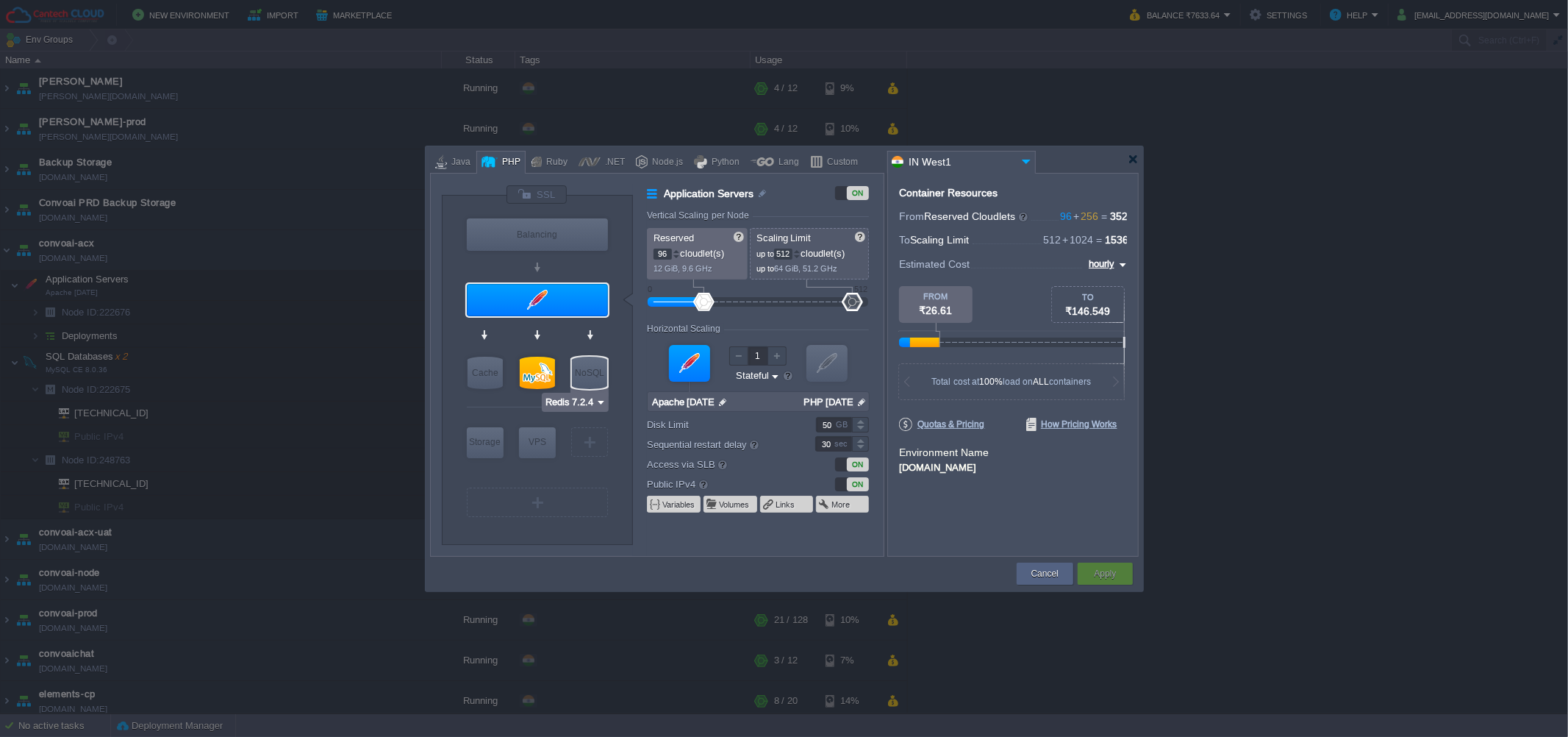
type input "MySQL CE 8.0.36"
click at [536, 371] on div at bounding box center [538, 373] width 36 height 32
type input "SQL Databases"
type input "128"
type input "2"
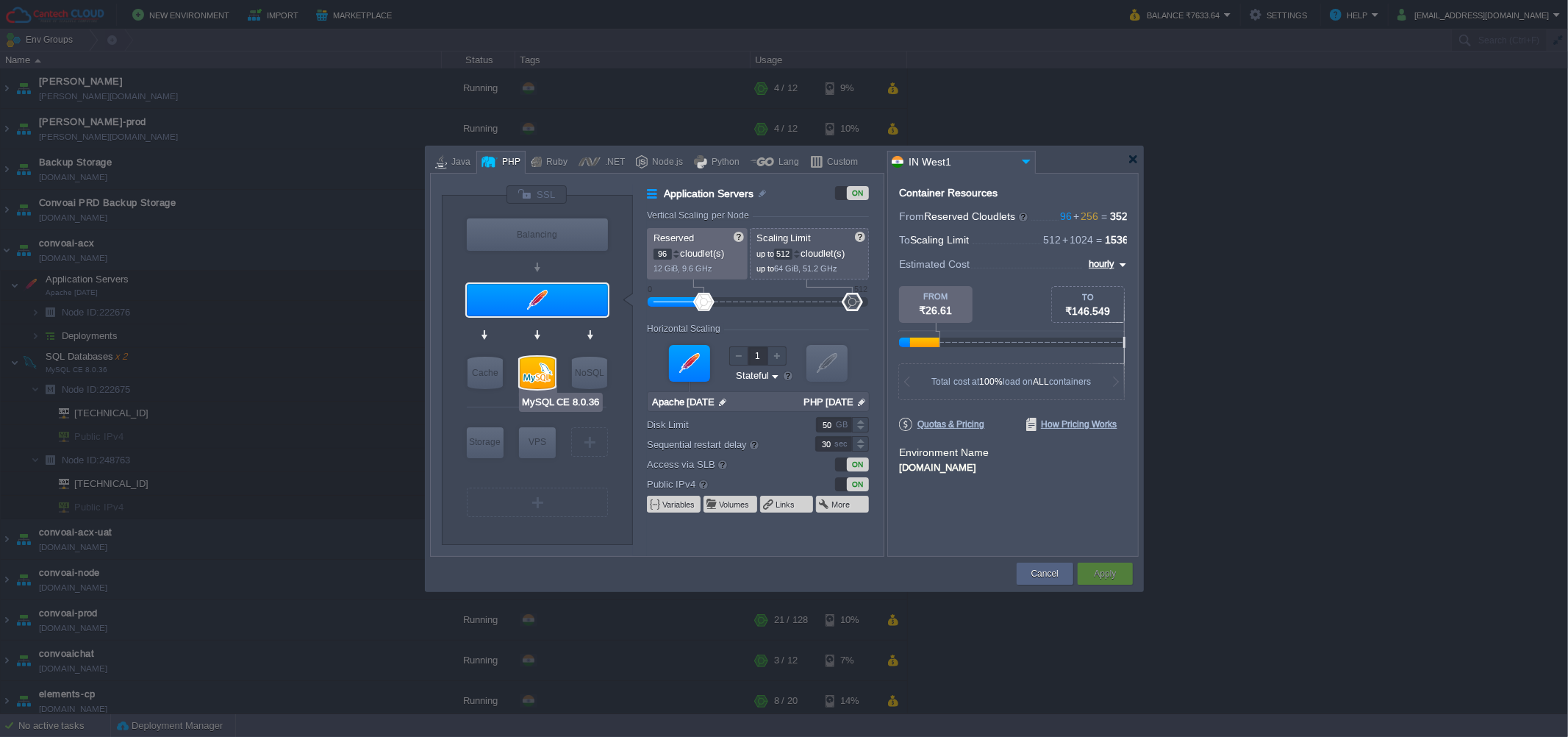
type input "MySQL CE 8.0.36"
type input "null"
type input "8.0.36-almalinux-9"
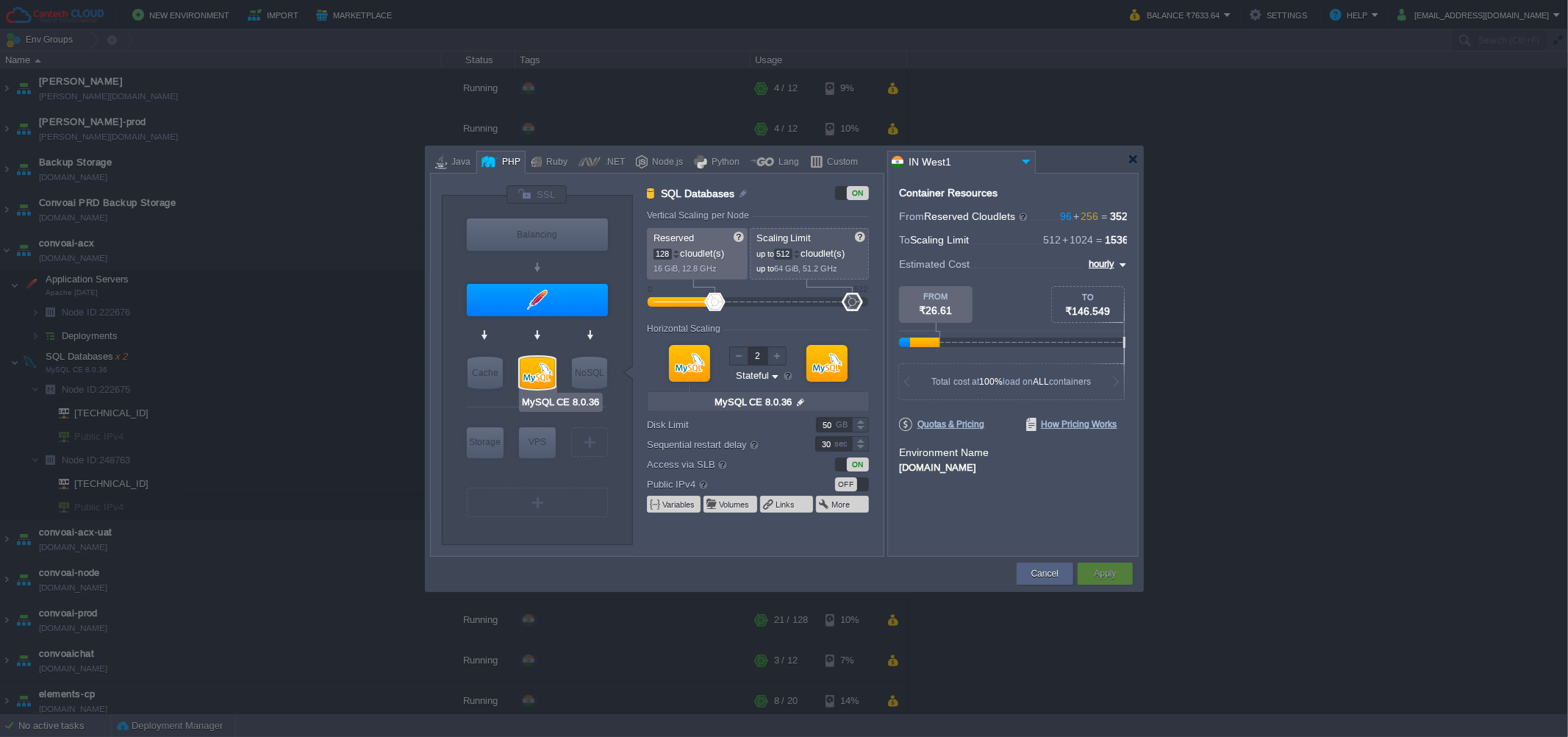
type input "Redis 7.2.4"
click at [821, 369] on div at bounding box center [827, 364] width 41 height 37
click at [765, 372] on input "Stateless Stateful" at bounding box center [752, 376] width 36 height 14
click at [921, 528] on div "Container Resources From Reserved Cloudlets 96 + 256 ... = 352 not added To Sca…" at bounding box center [1013, 364] width 252 height 384
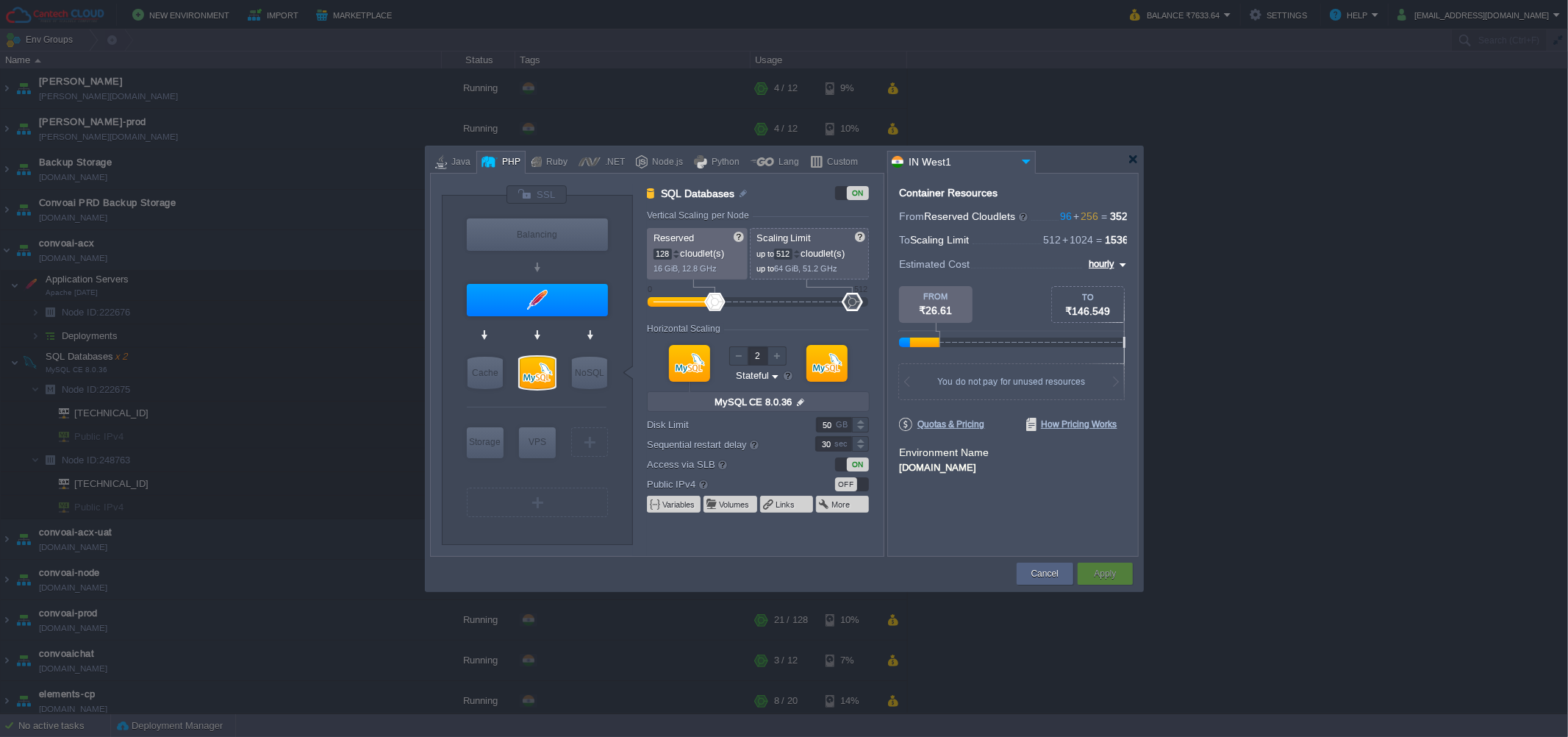
click at [938, 525] on div "Container Resources From Reserved Cloudlets 96 + 256 ... = 352 not added To Sca…" at bounding box center [1013, 364] width 252 height 384
click at [772, 357] on div at bounding box center [777, 355] width 19 height 19
click at [735, 354] on div at bounding box center [738, 355] width 19 height 19
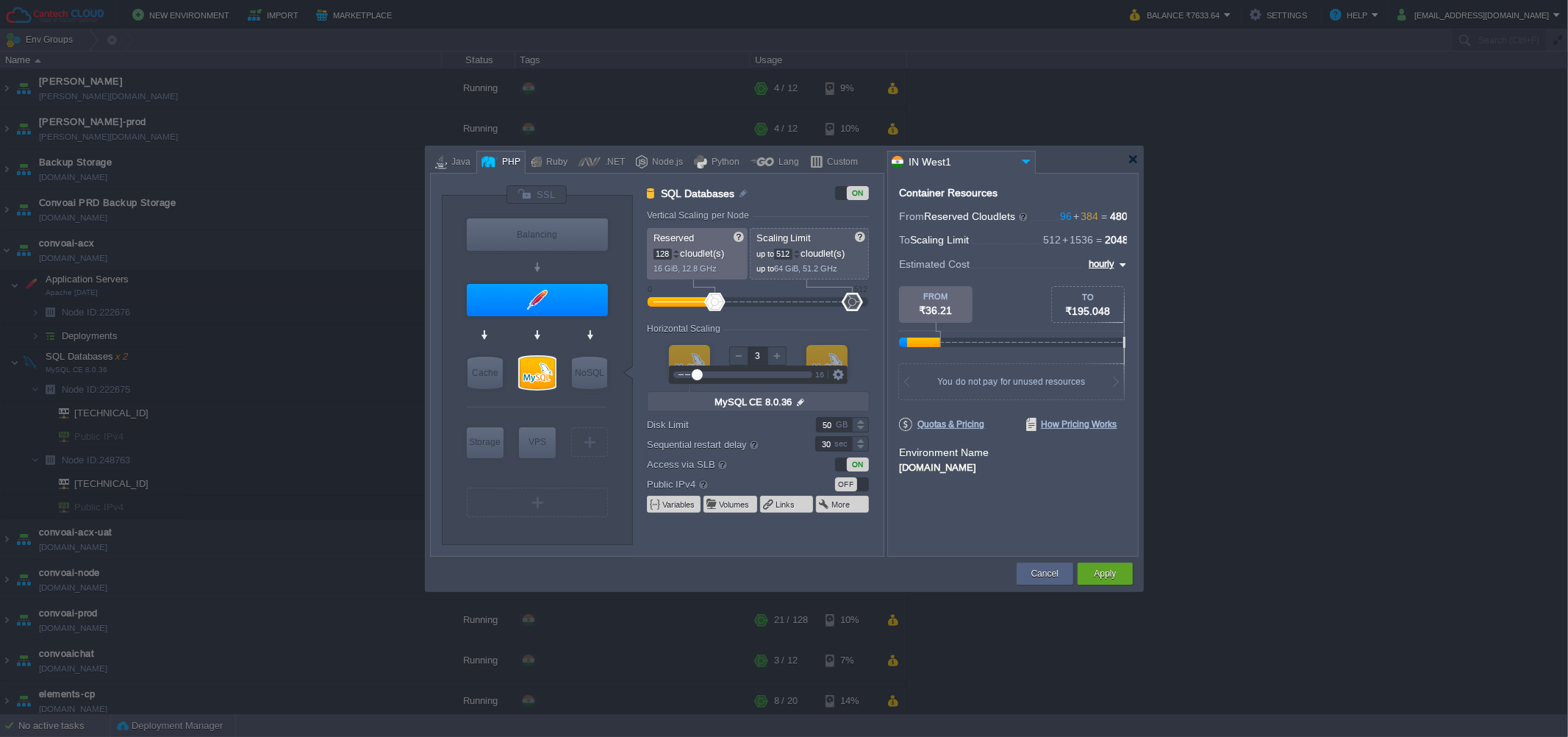
click at [735, 354] on div at bounding box center [738, 355] width 19 height 19
type input "2"
click at [735, 354] on div at bounding box center [738, 355] width 19 height 19
click at [1130, 163] on div at bounding box center [1133, 159] width 11 height 11
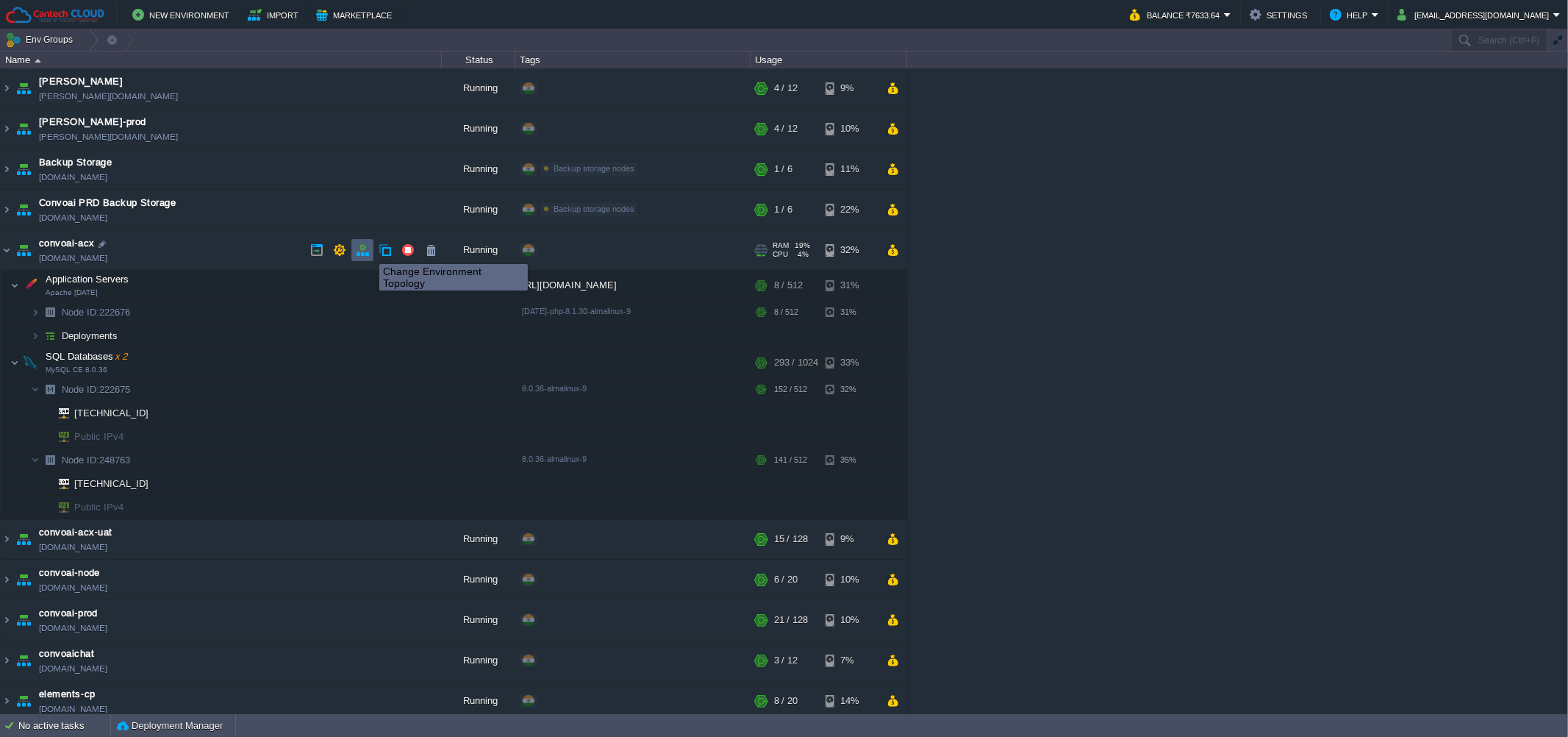
click at [368, 251] on button "button" at bounding box center [362, 250] width 13 height 13
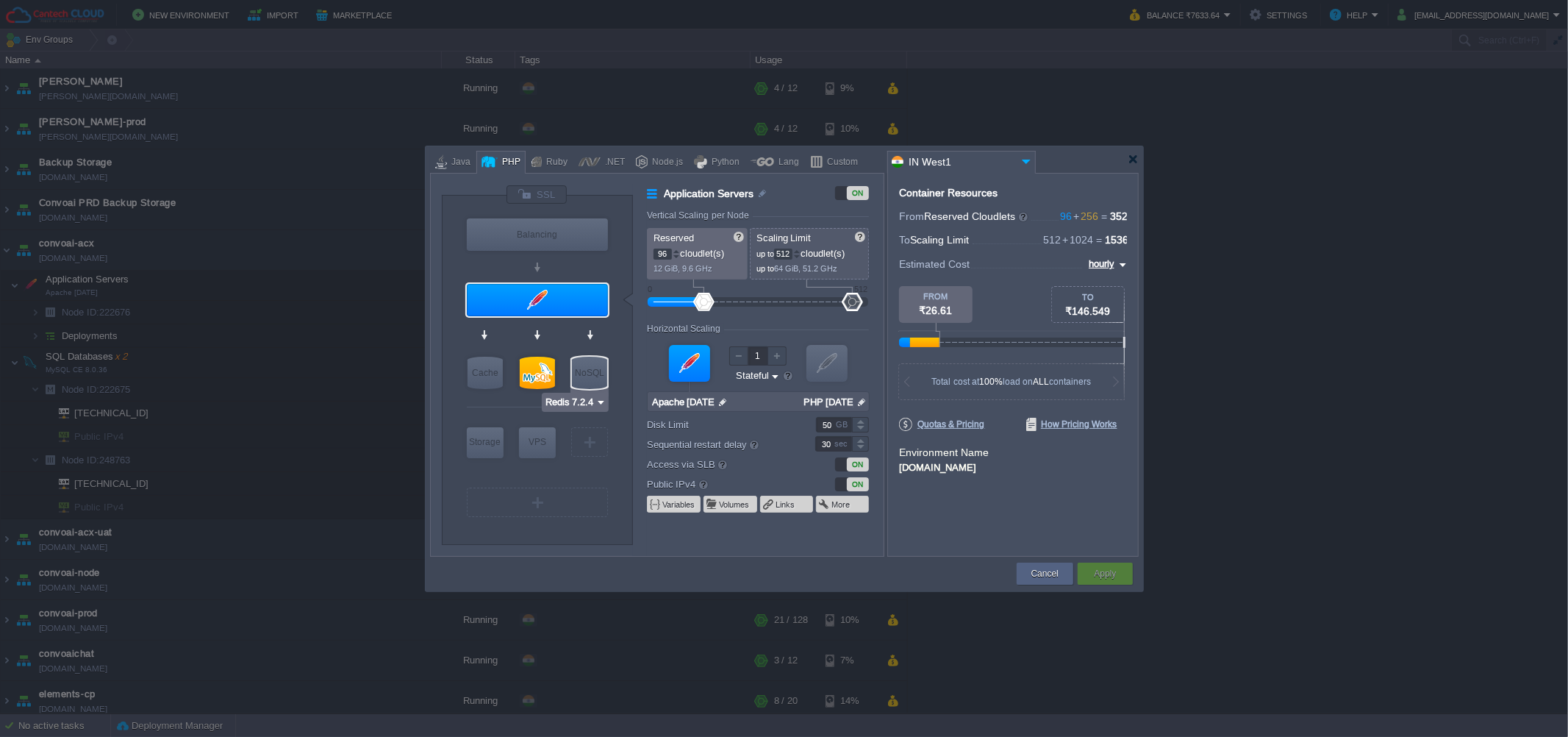
type input "MySQL CE 8.0.36"
click at [538, 366] on div at bounding box center [538, 373] width 36 height 32
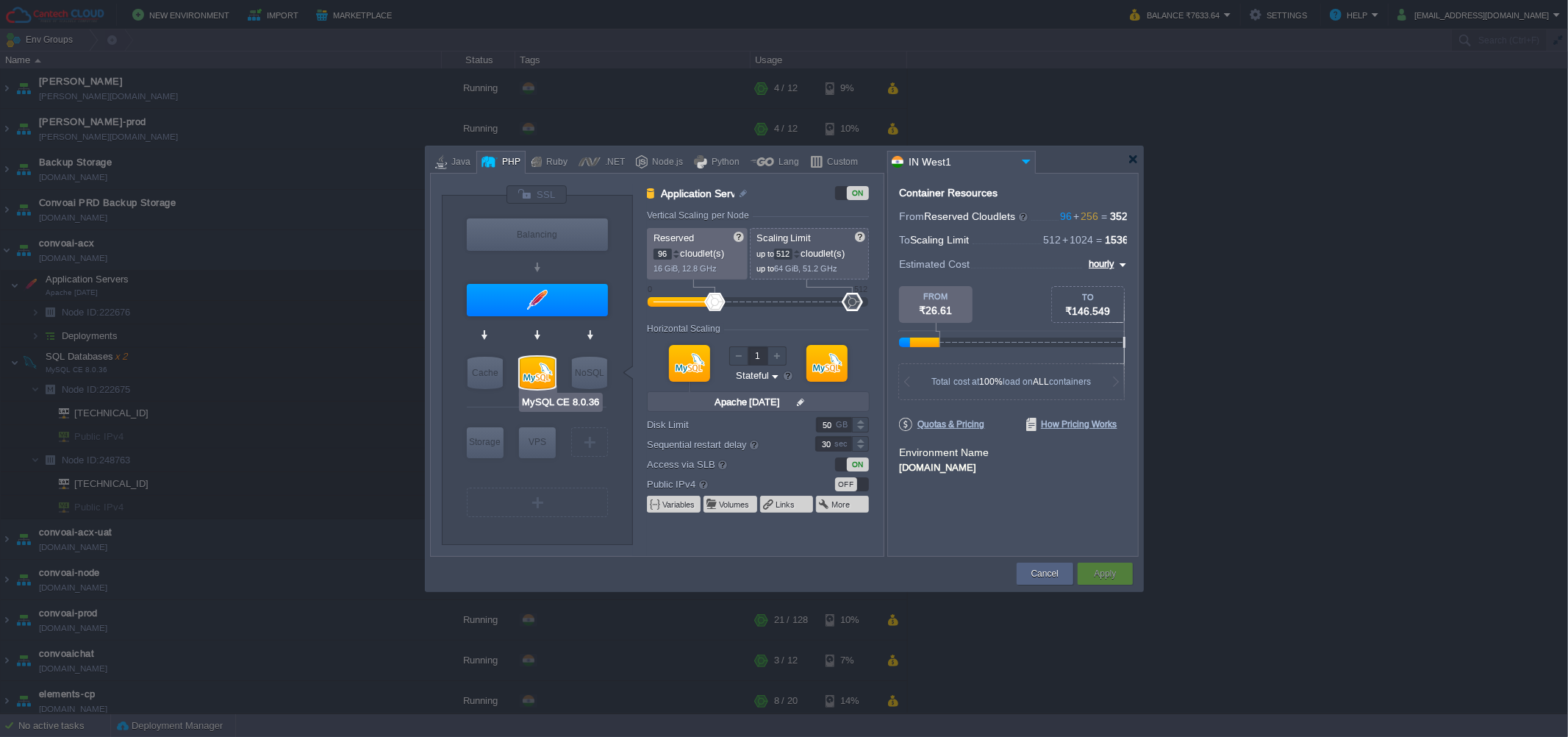
type input "SQL Databases"
type input "128"
type input "2"
type input "MySQL CE 8.0.36"
type input "null"
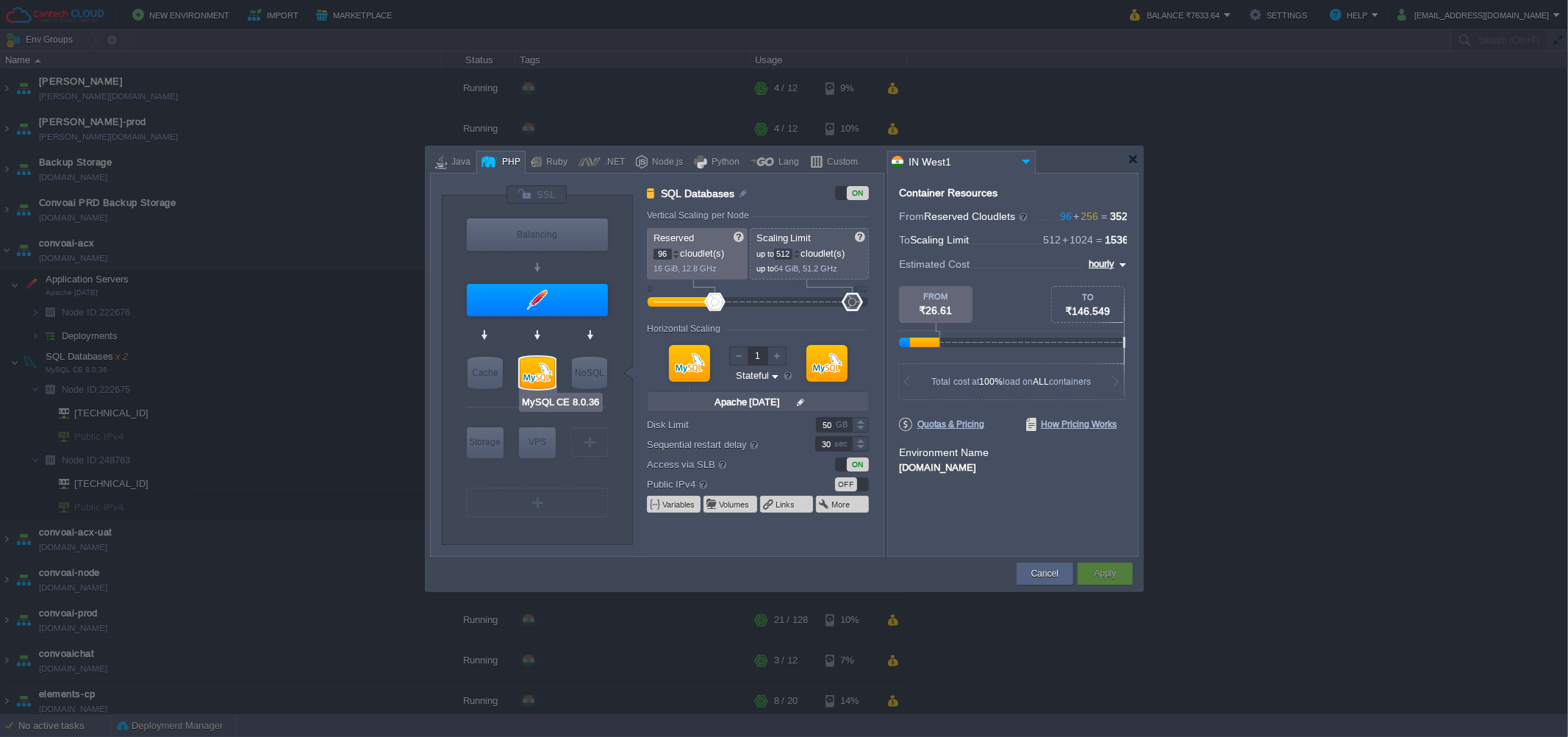
type input "8.0.36-almalinux-9"
click at [1133, 164] on div at bounding box center [1133, 159] width 11 height 11
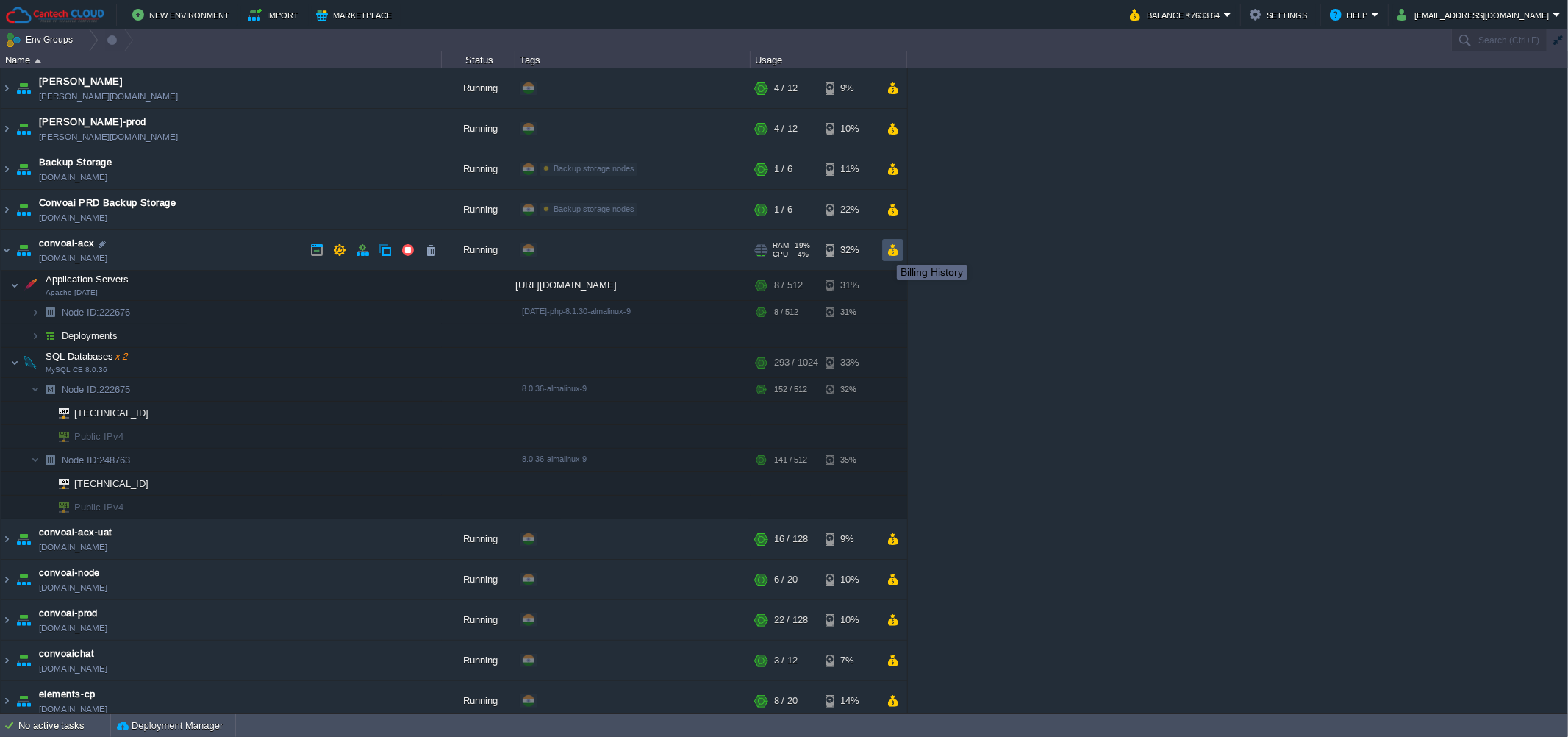
click at [889, 252] on button "button" at bounding box center [893, 250] width 12 height 13
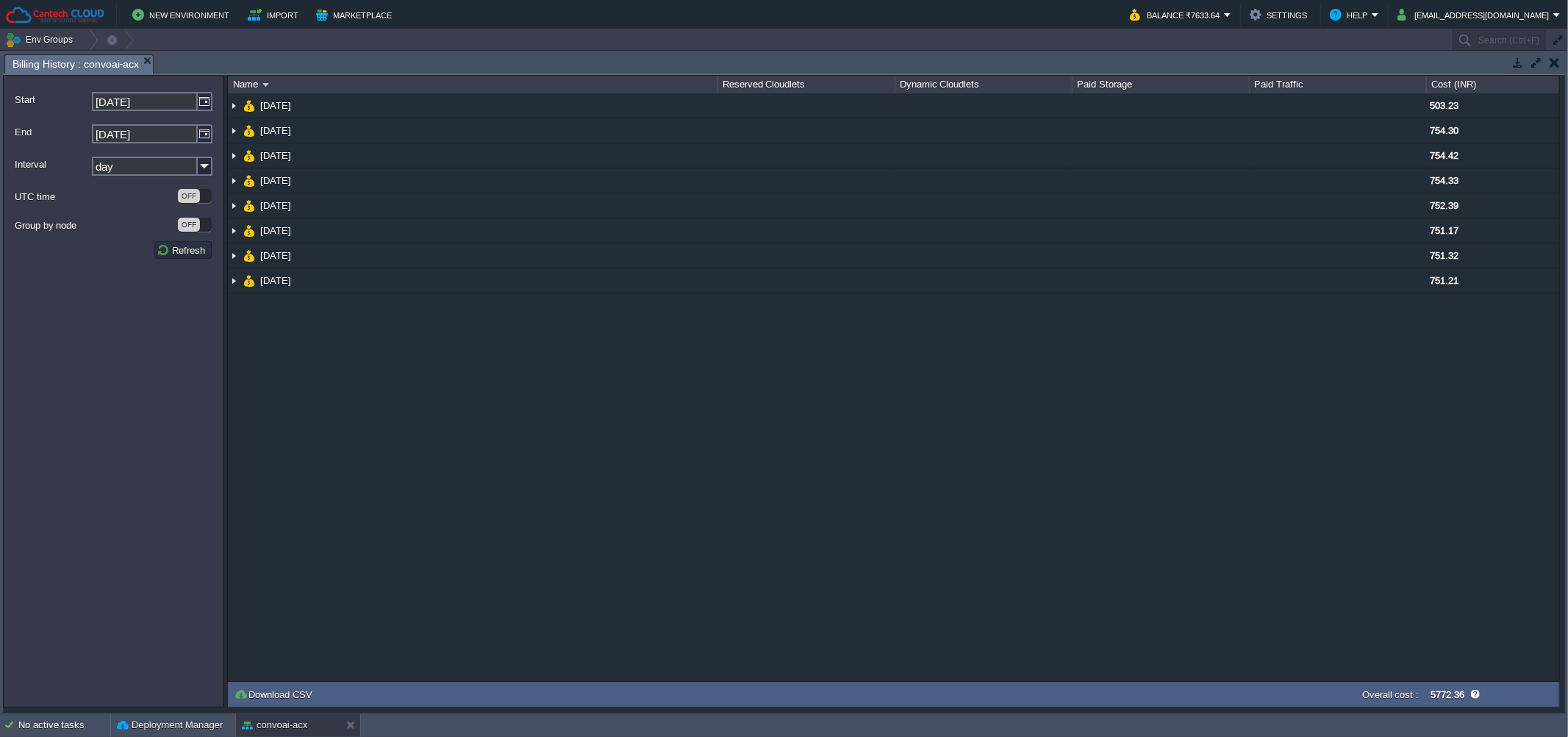
click at [1561, 59] on td at bounding box center [1555, 62] width 18 height 17
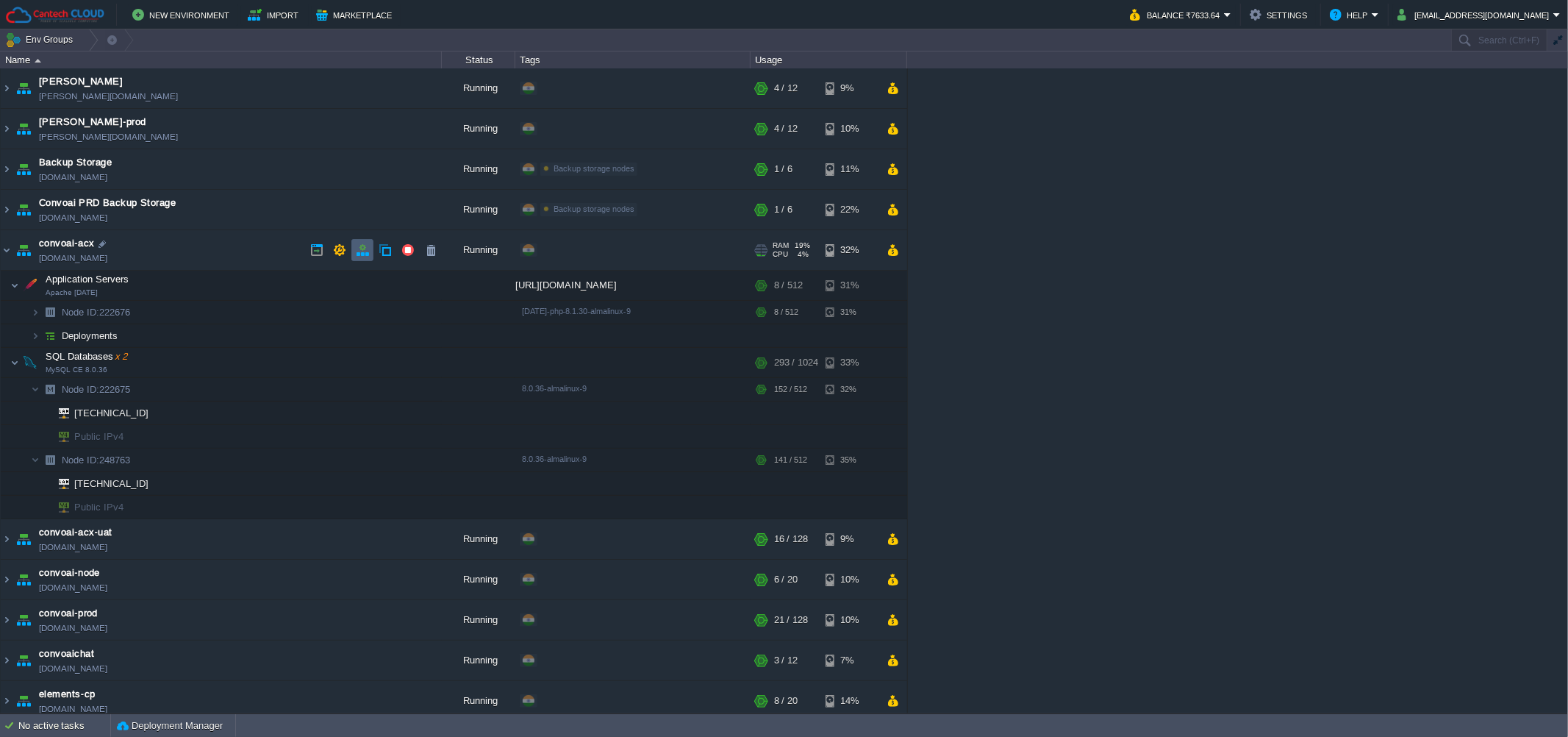
click at [354, 241] on td at bounding box center [362, 250] width 22 height 22
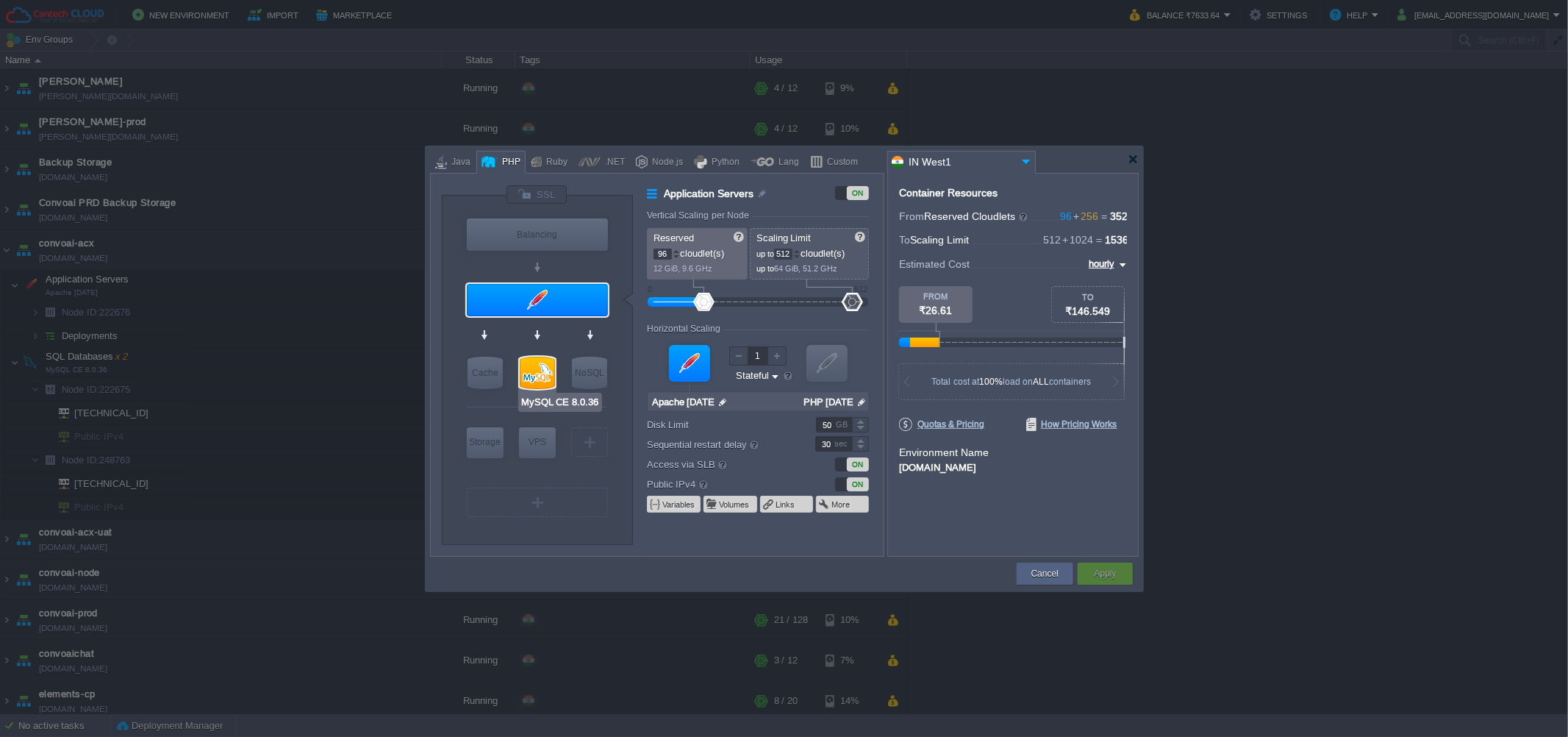
click at [529, 369] on div at bounding box center [538, 373] width 36 height 32
type input "SQL Databases"
type input "128"
type input "2"
type input "MySQL CE 8.0.36"
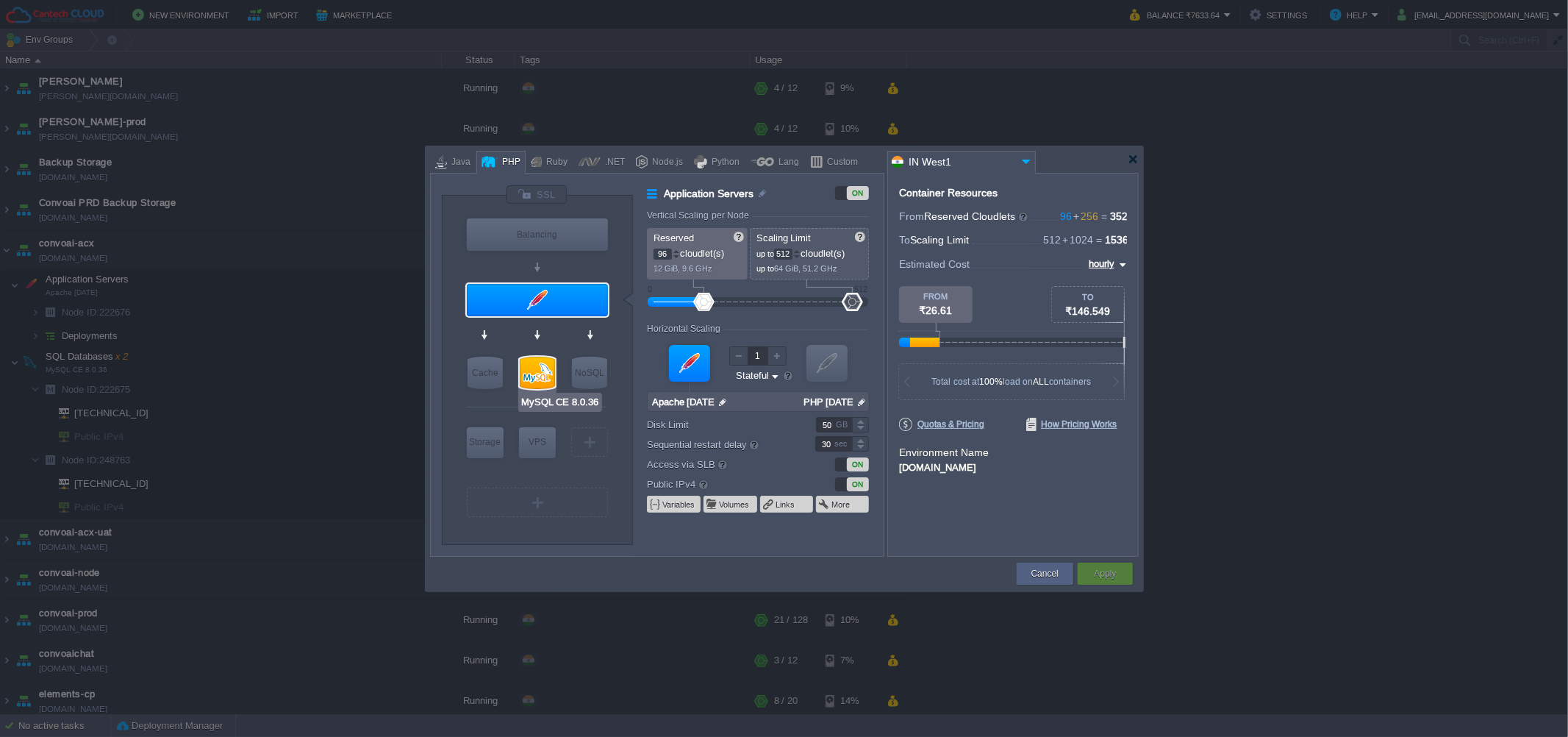
type input "null"
type input "8.0.36-almalinux-9"
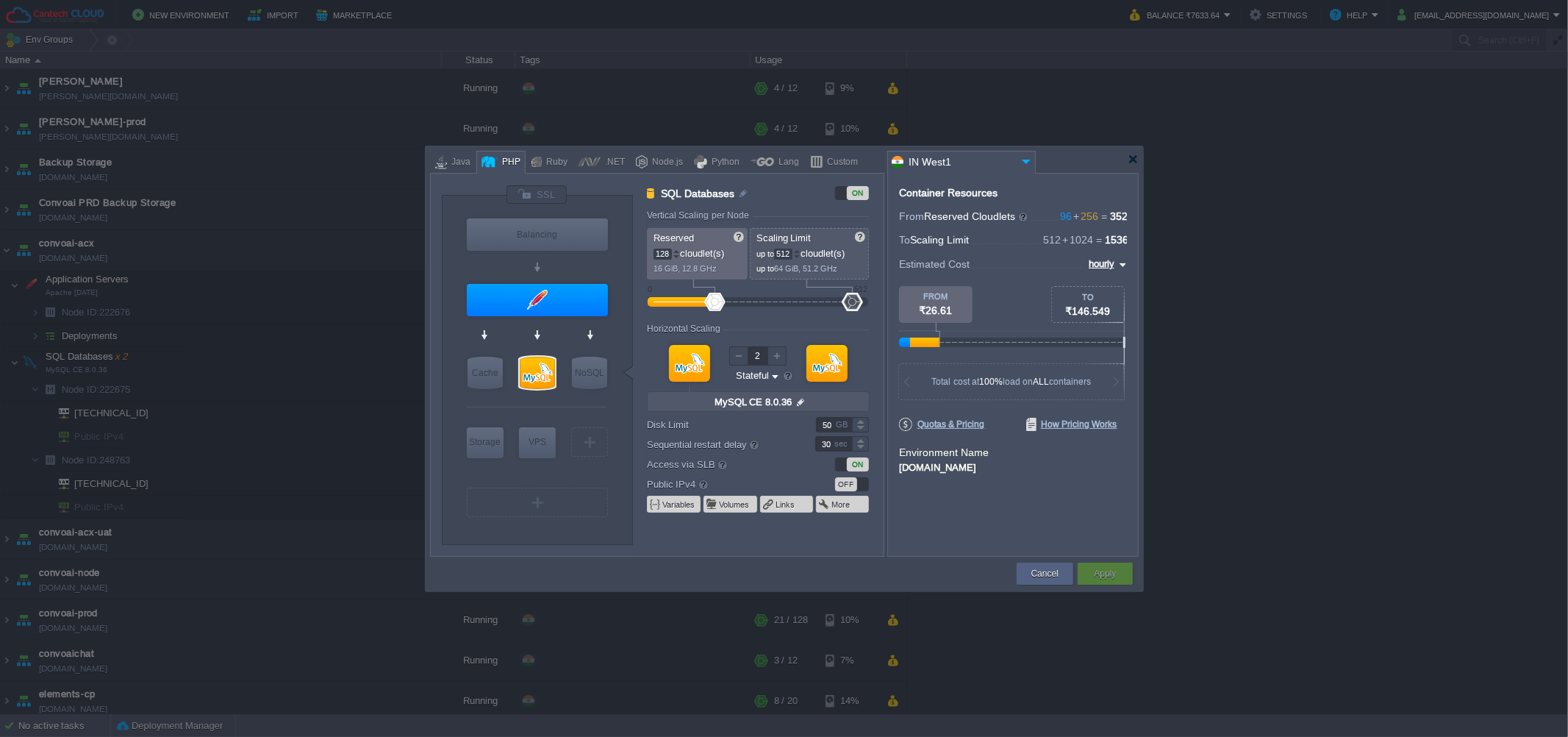
drag, startPoint x: 648, startPoint y: 326, endPoint x: 718, endPoint y: 328, distance: 70.0
click at [718, 328] on div "Horizontal Scaling" at bounding box center [685, 329] width 77 height 10
click at [1135, 177] on div "Container Resources From Reserved Cloudlets 96 + 256 ... = 352 not added To Sca…" at bounding box center [1013, 364] width 252 height 384
click at [1135, 164] on div at bounding box center [1133, 159] width 11 height 11
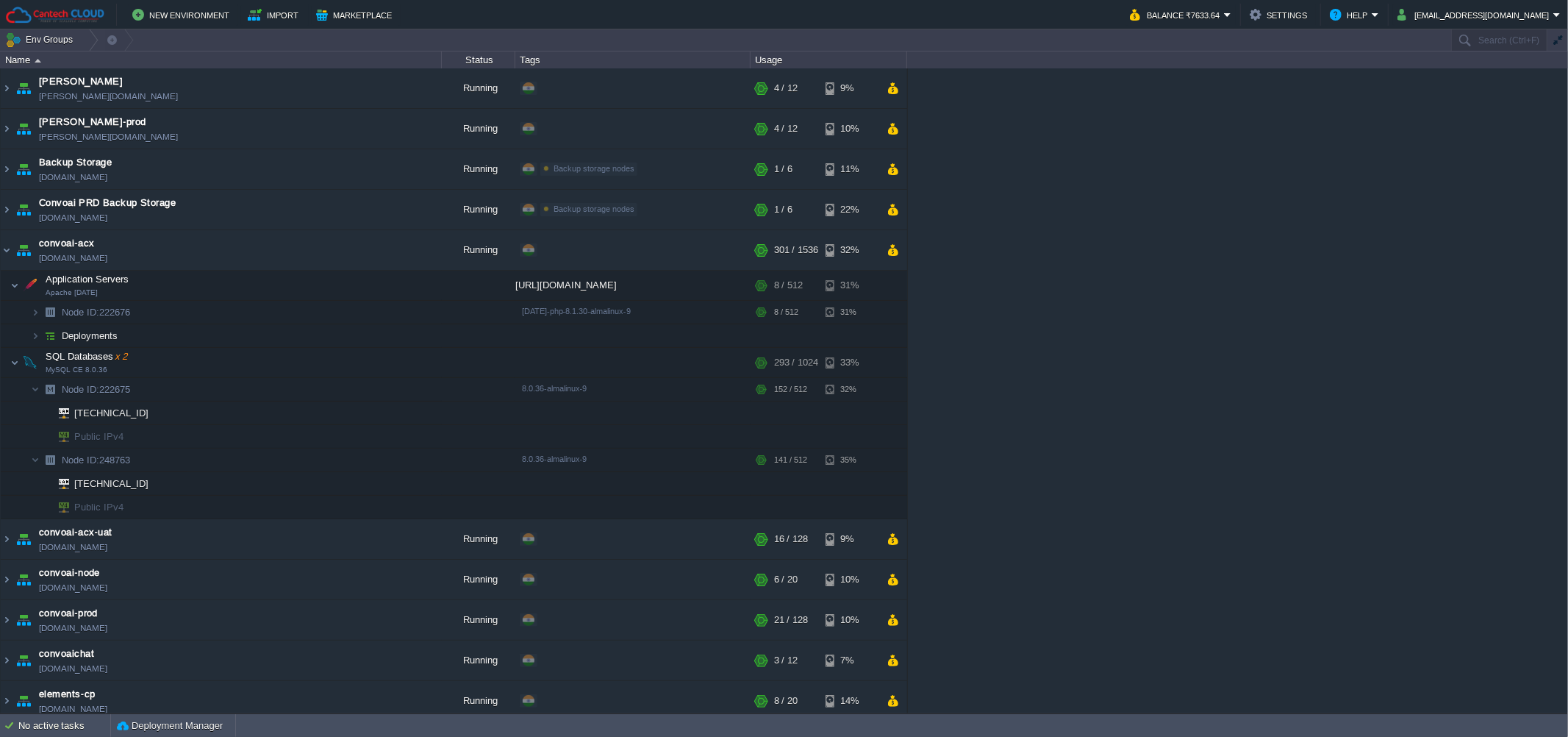
click at [1002, 433] on div "[PERSON_NAME] [PERSON_NAME][DOMAIN_NAME] Running + Add to Env Group RAM 28% CPU…" at bounding box center [784, 391] width 1568 height 645
